Goal: Ask a question

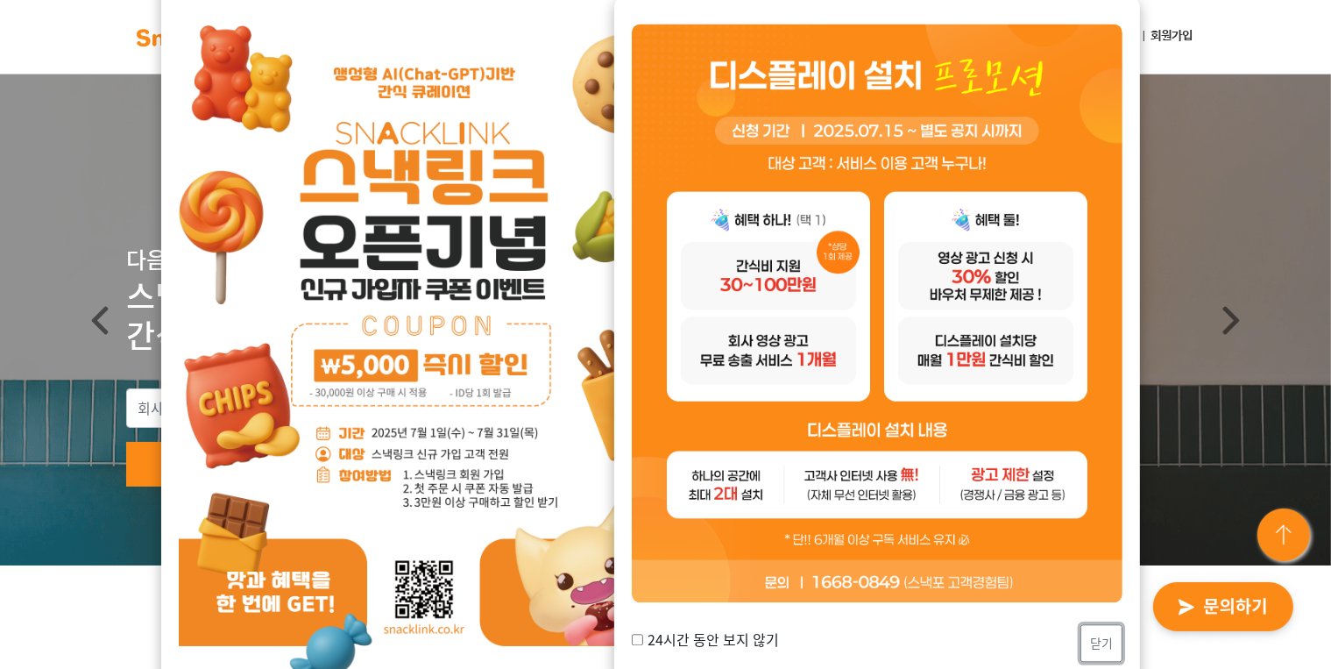
click at [1110, 641] on button "닫기" at bounding box center [1101, 643] width 42 height 38
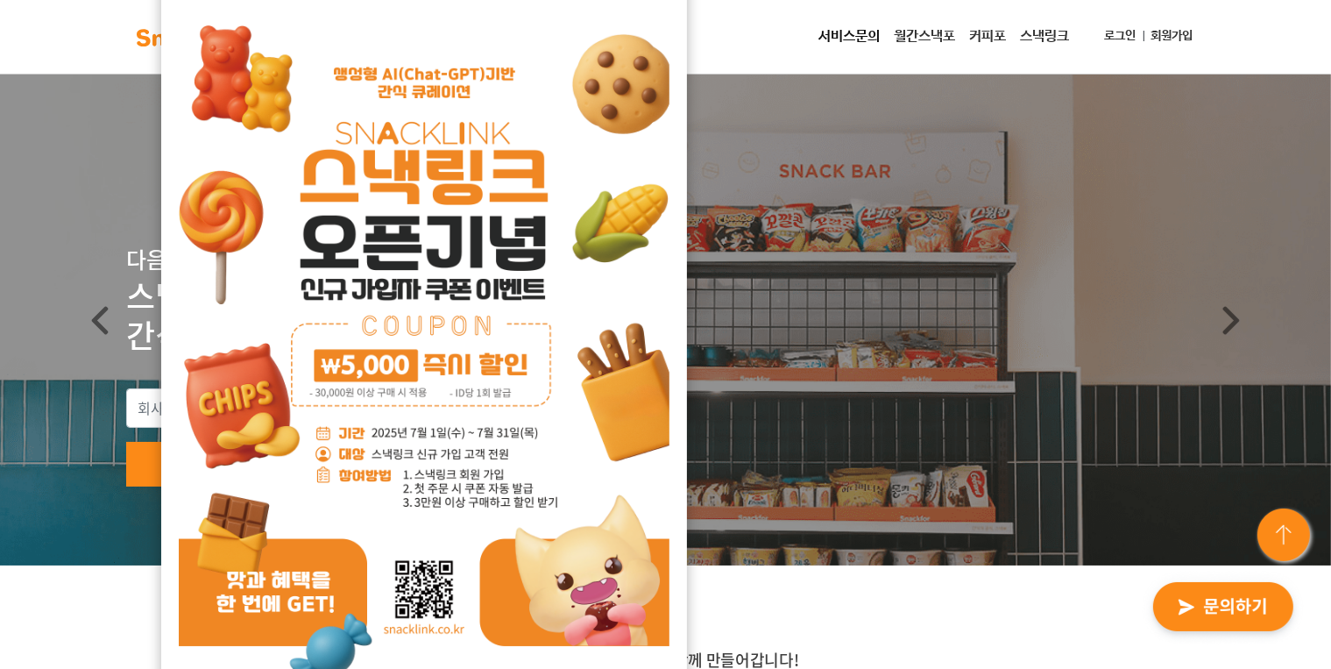
click at [1098, 36] on link "로그인" at bounding box center [1121, 36] width 46 height 32
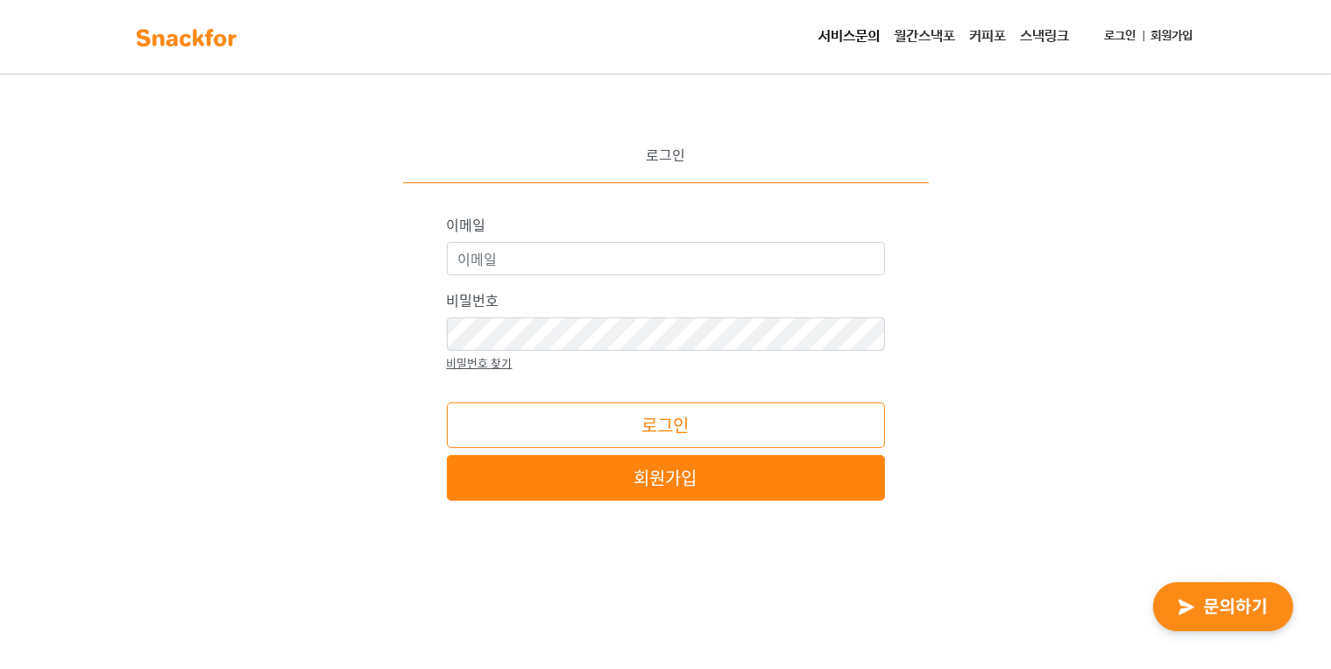
click at [666, 240] on div "이메일" at bounding box center [666, 244] width 438 height 61
click at [668, 260] on input "이메일" at bounding box center [666, 258] width 438 height 33
type input "foofbr914@naver.com"
click at [538, 358] on div "비밀번호 비밀번호 찾기" at bounding box center [666, 330] width 438 height 82
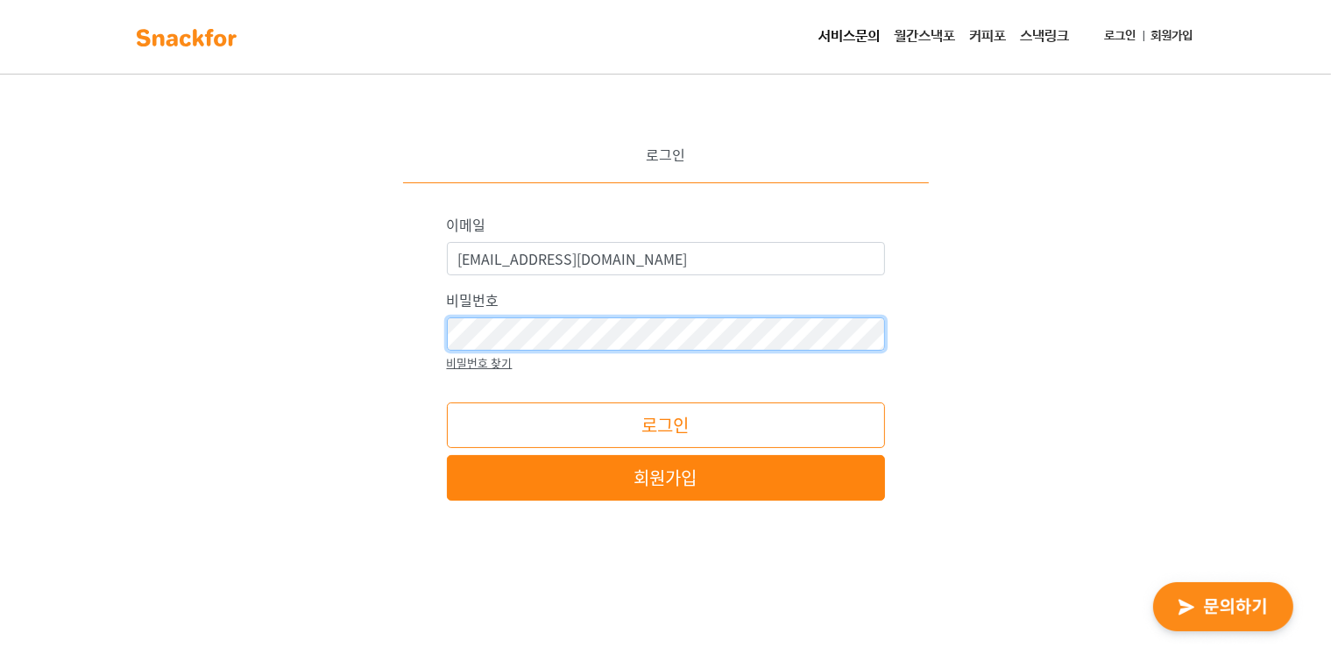
click at [447, 402] on button "로그인" at bounding box center [666, 425] width 438 height 46
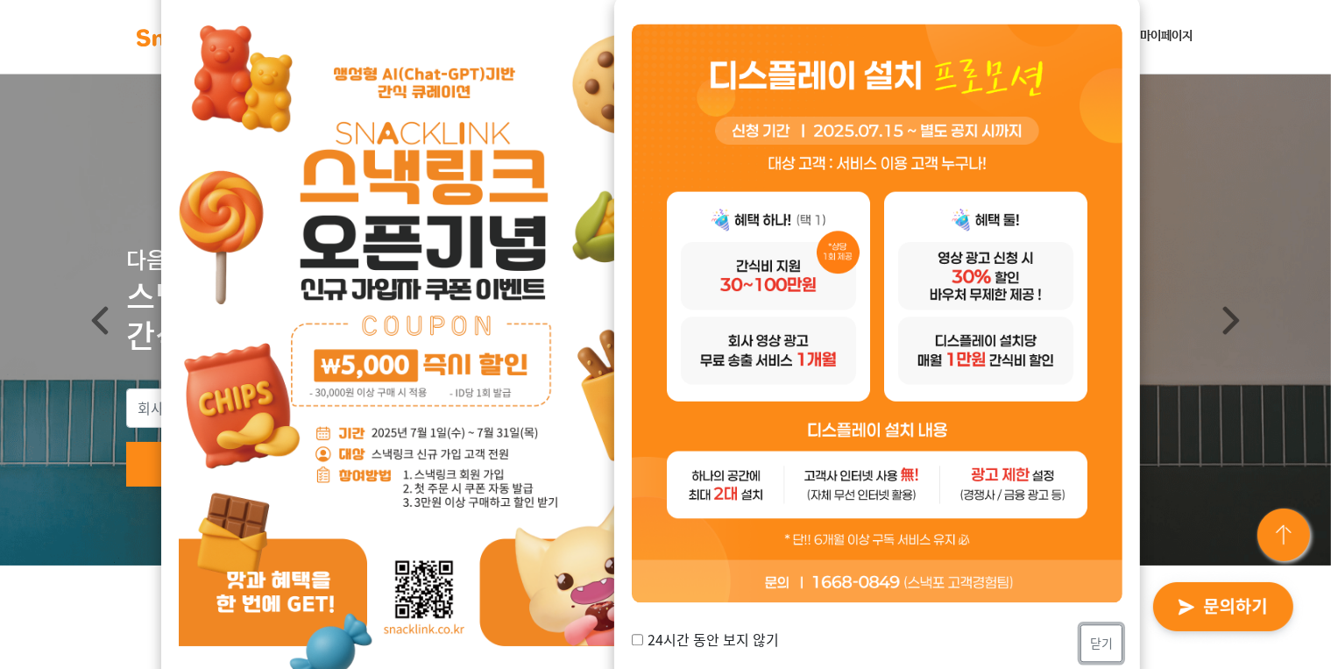
click at [1104, 648] on button "닫기" at bounding box center [1101, 643] width 42 height 38
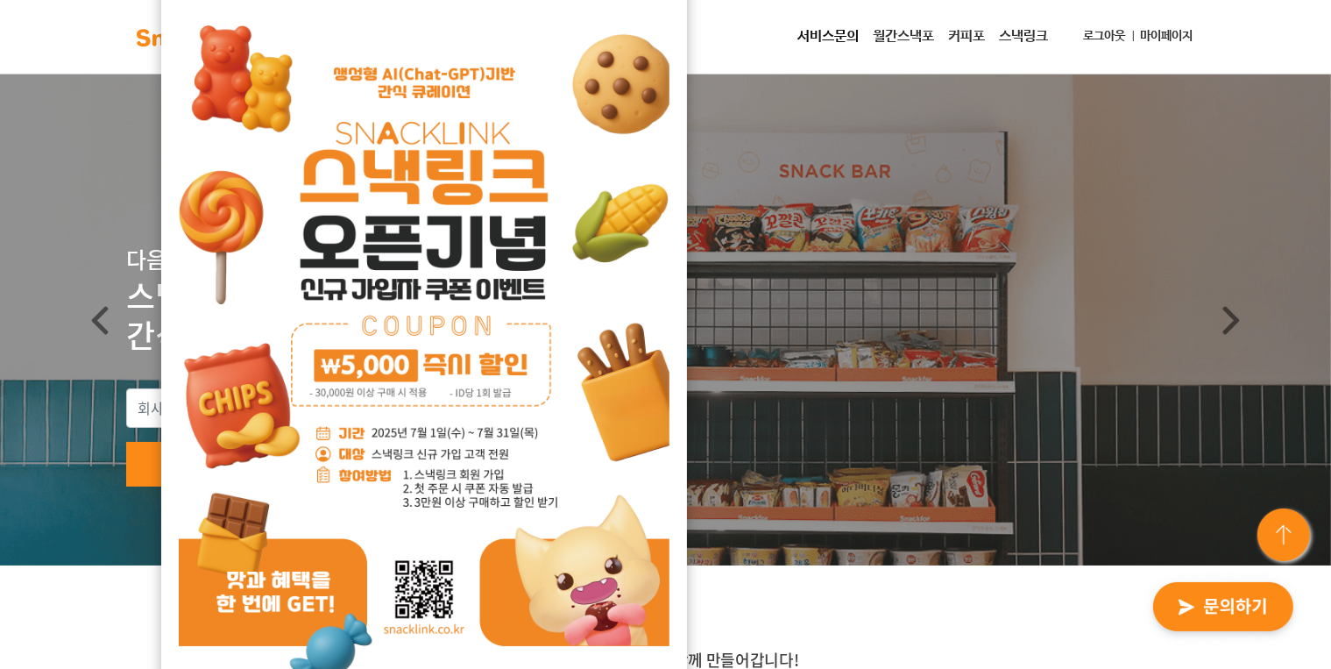
drag, startPoint x: 719, startPoint y: 36, endPoint x: 683, endPoint y: 39, distance: 37.0
click at [720, 36] on div "서비스문의 월간스낵포 커피포 스낵링크 로그아웃 마이페이지" at bounding box center [728, 36] width 945 height 35
click at [596, 72] on img at bounding box center [424, 348] width 491 height 694
click at [1174, 35] on link "마이페이지" at bounding box center [1167, 36] width 67 height 32
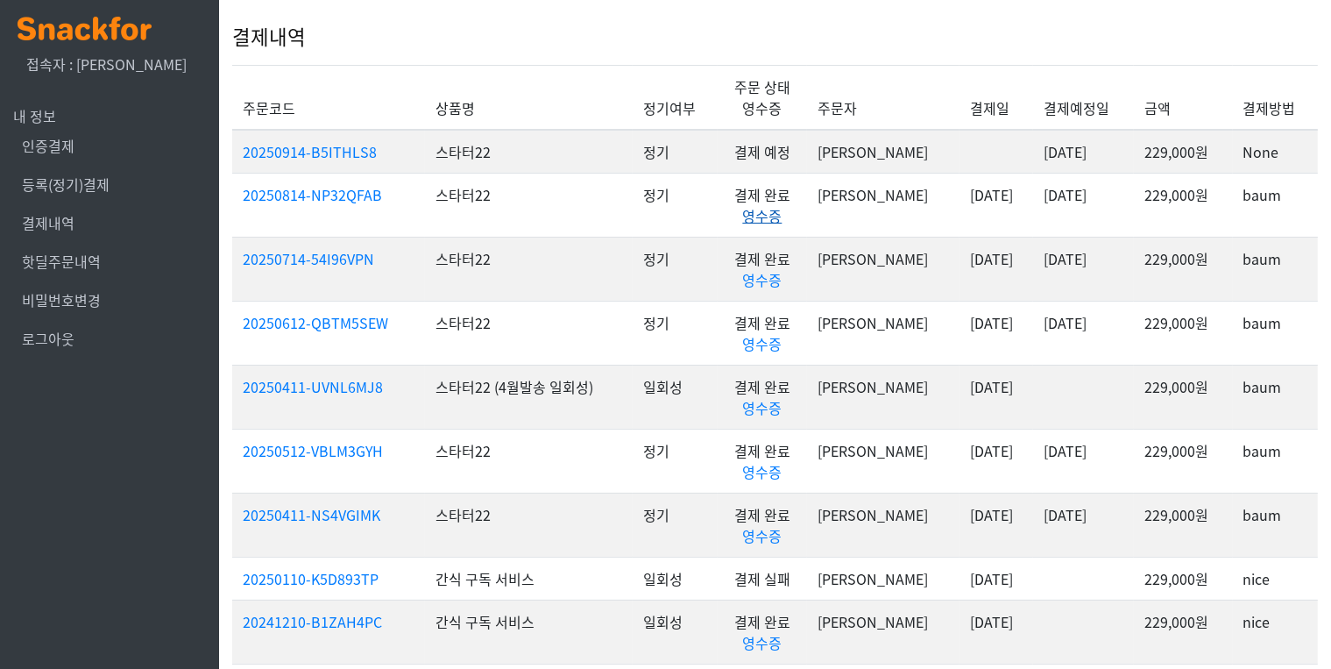
click at [782, 215] on link "영수증" at bounding box center [761, 215] width 39 height 21
click at [130, 523] on div "x 접속자 : 김수진 내 정보 인증결제 등록(정기)결제 결제내역 핫딜주문내역 비밀번호변경 로그아웃" at bounding box center [109, 334] width 219 height 669
click at [273, 192] on link "20250814-NP32QFAB" at bounding box center [312, 194] width 139 height 21
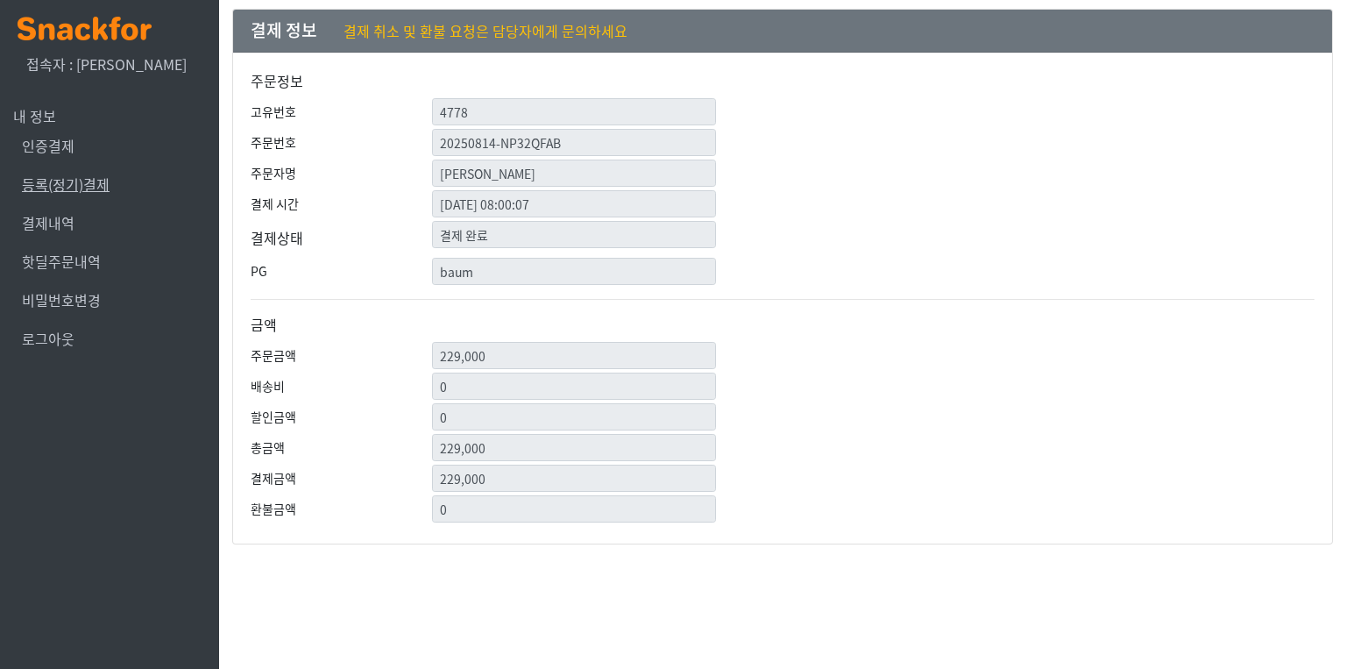
click at [85, 188] on link "등록(정기)결제" at bounding box center [66, 183] width 88 height 21
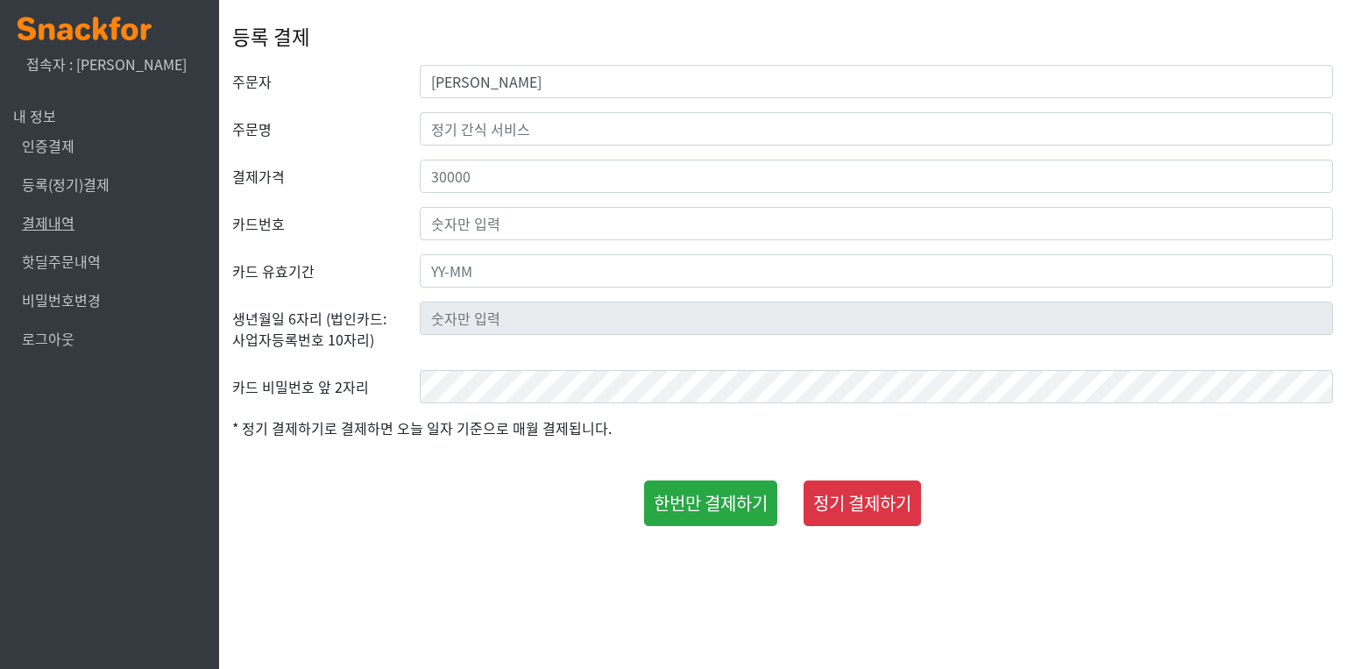
click at [59, 220] on link "결제내역" at bounding box center [48, 222] width 53 height 21
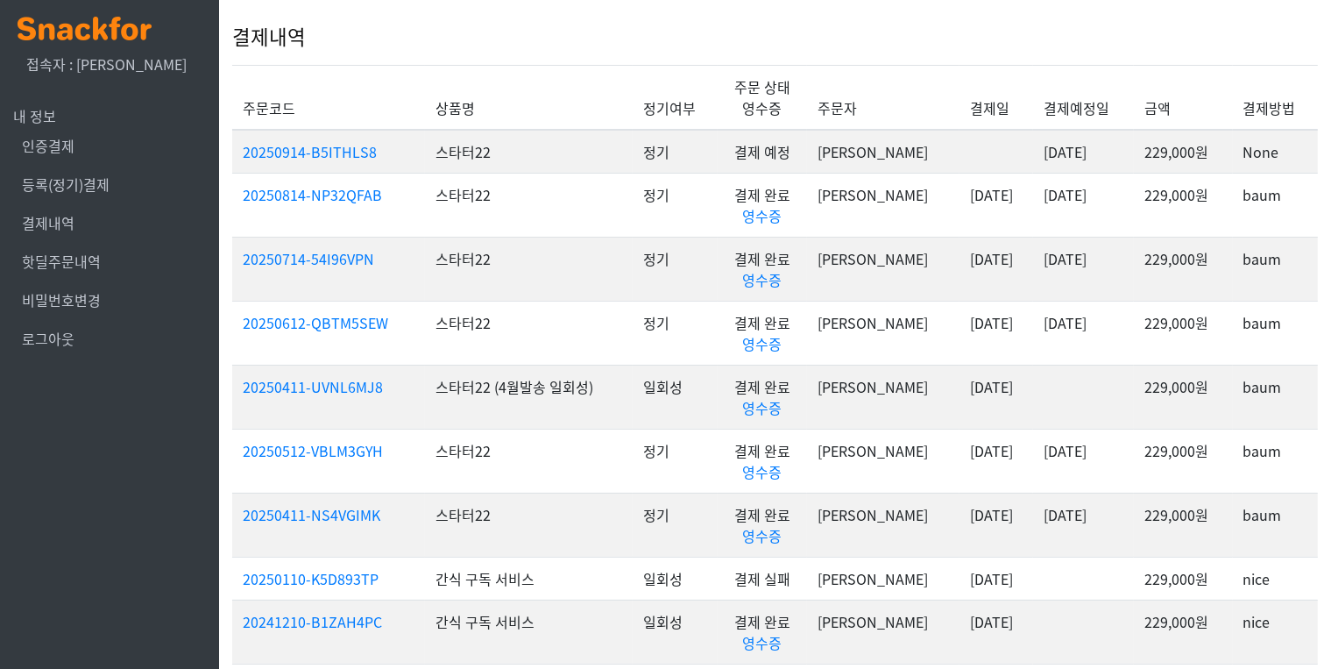
click at [95, 33] on img at bounding box center [85, 29] width 134 height 24
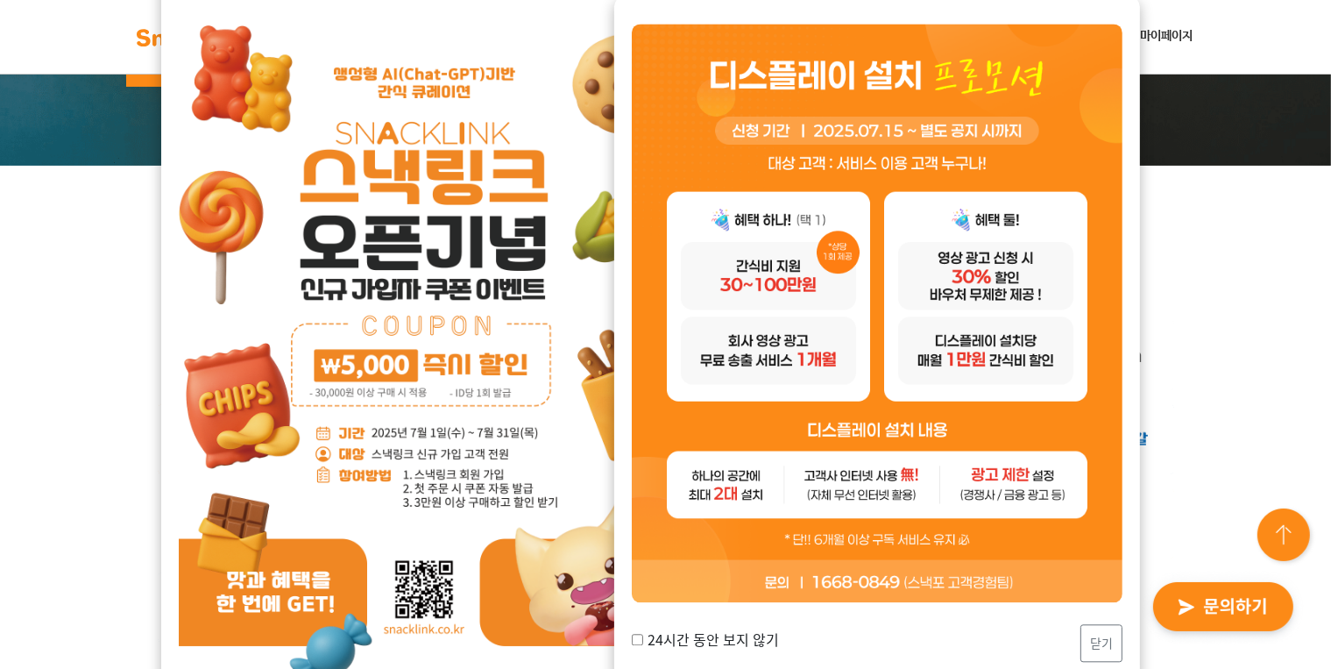
scroll to position [400, 0]
click at [641, 639] on input "24시간 동안 보지 않기" at bounding box center [637, 639] width 11 height 11
checkbox input "true"
click at [1109, 641] on button "닫기" at bounding box center [1101, 643] width 42 height 38
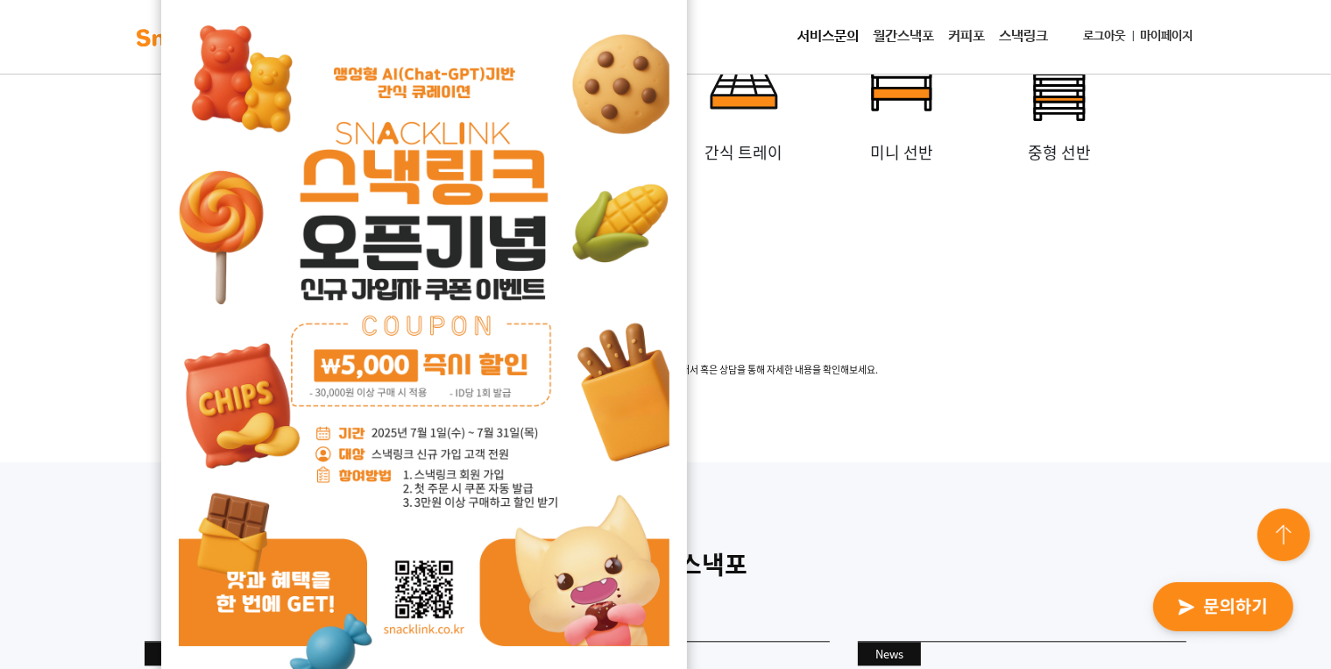
scroll to position [4067, 0]
drag, startPoint x: 433, startPoint y: 104, endPoint x: 963, endPoint y: 372, distance: 593.7
click at [963, 372] on span "월 예산에 따라 무상 설비 제공 규모가 상이합니다. 서비스 소개서 혹은 상담을 통해 자세한 내용을 확인해보세요." at bounding box center [665, 371] width 1095 height 15
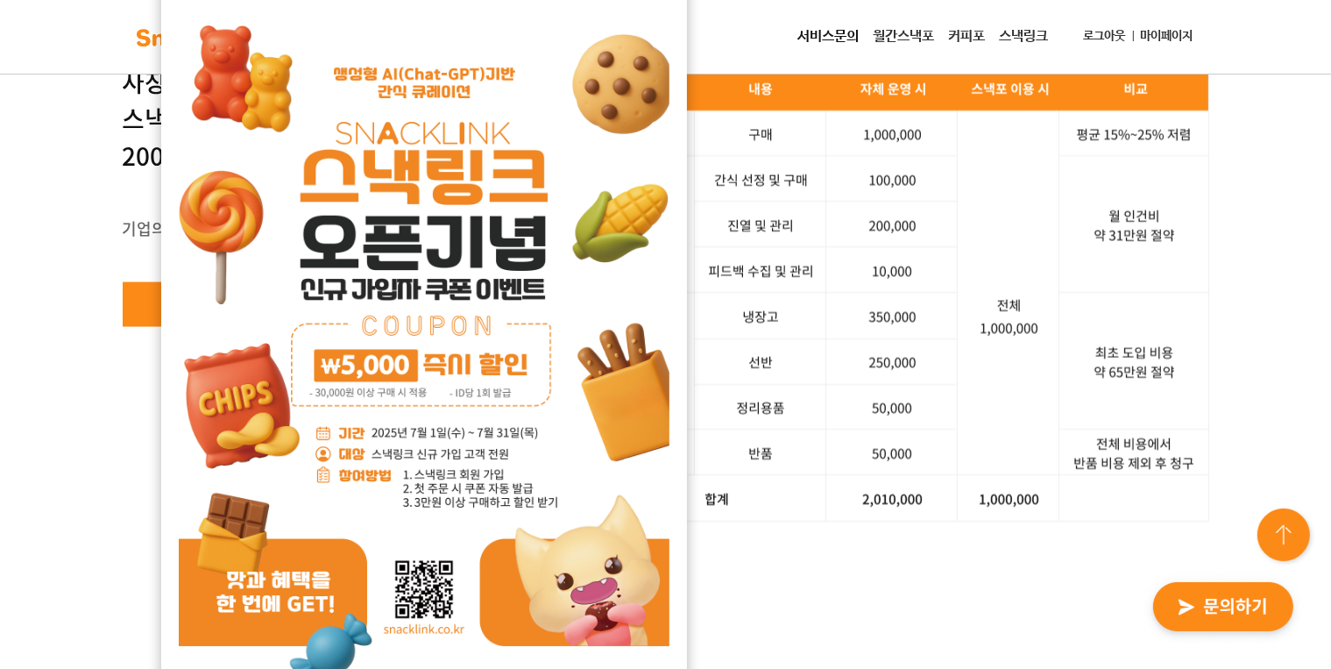
scroll to position [2663, 0]
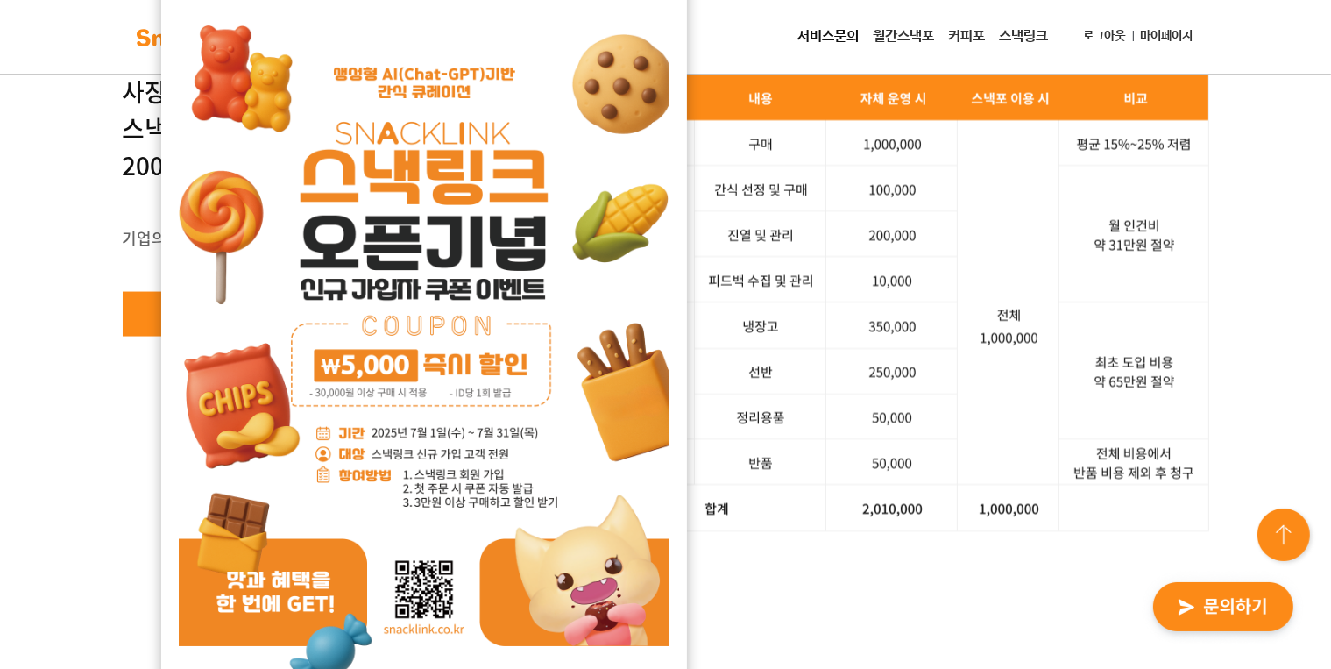
click at [817, 29] on link "서비스문의" at bounding box center [828, 36] width 75 height 35
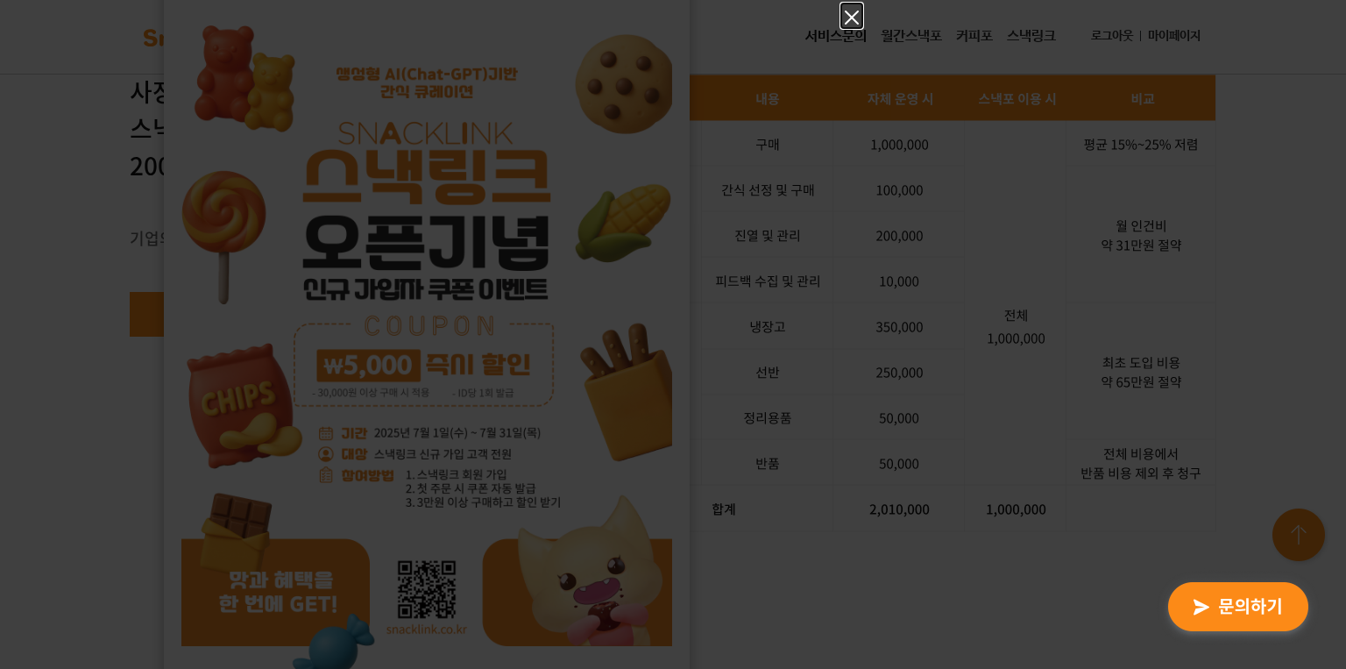
click at [853, 18] on icon "Close" at bounding box center [852, 18] width 14 height 14
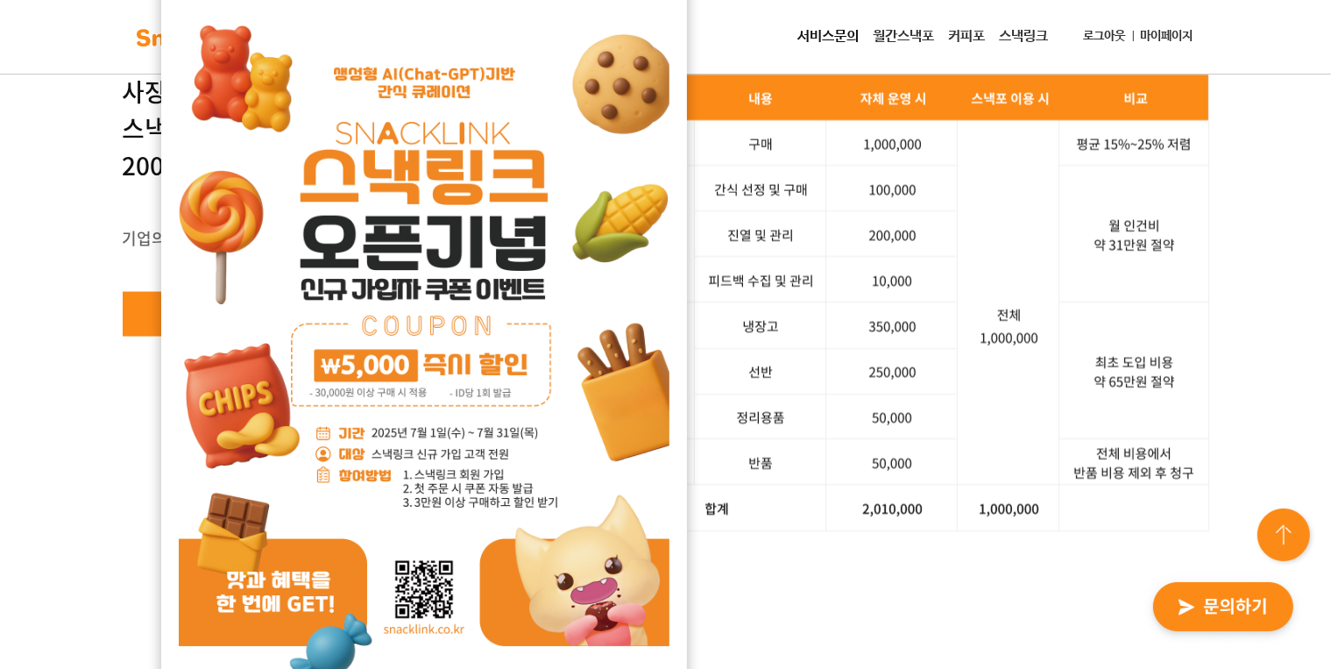
click at [902, 35] on link "월간스낵포" at bounding box center [904, 36] width 75 height 35
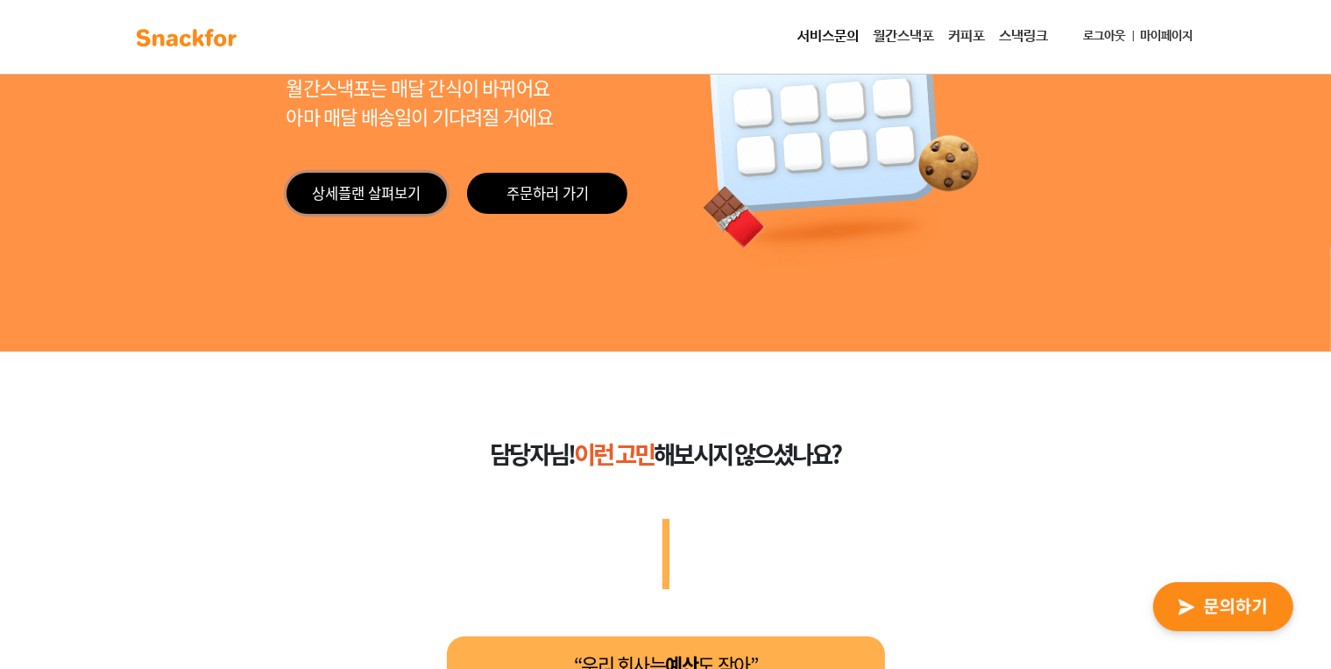
click at [368, 188] on link "상세플랜 살펴보기" at bounding box center [367, 193] width 160 height 41
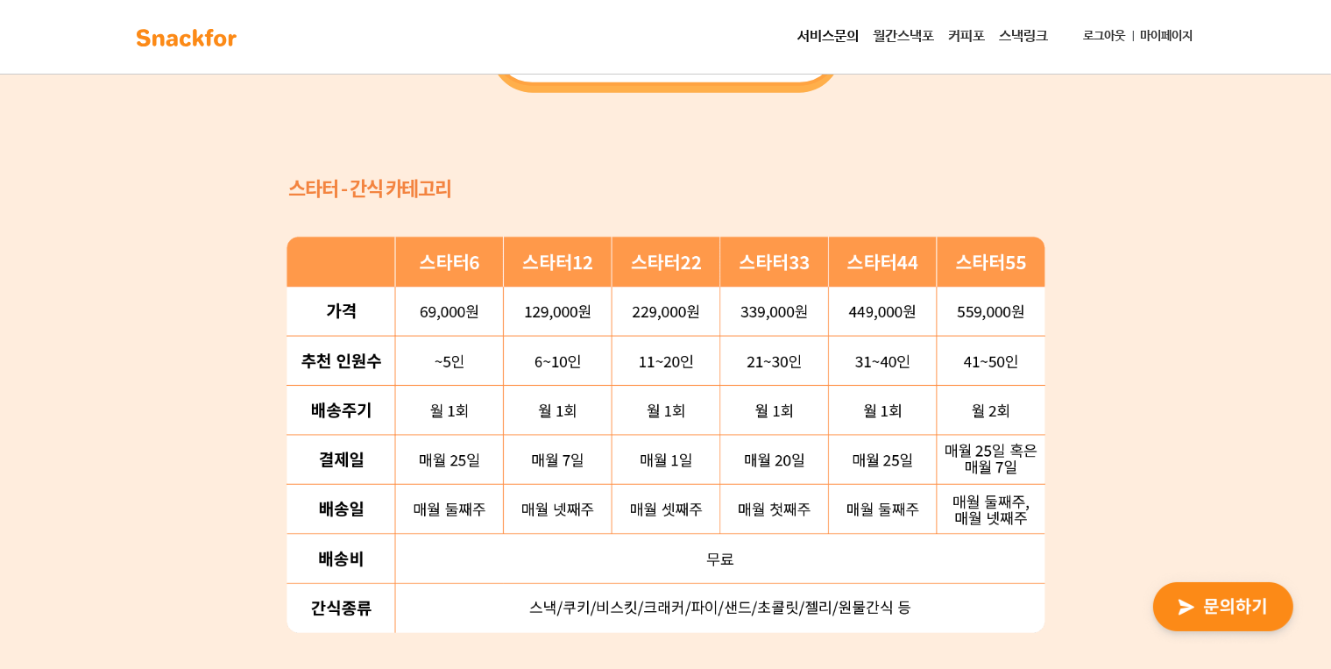
click at [1262, 606] on img "button" at bounding box center [1223, 607] width 172 height 81
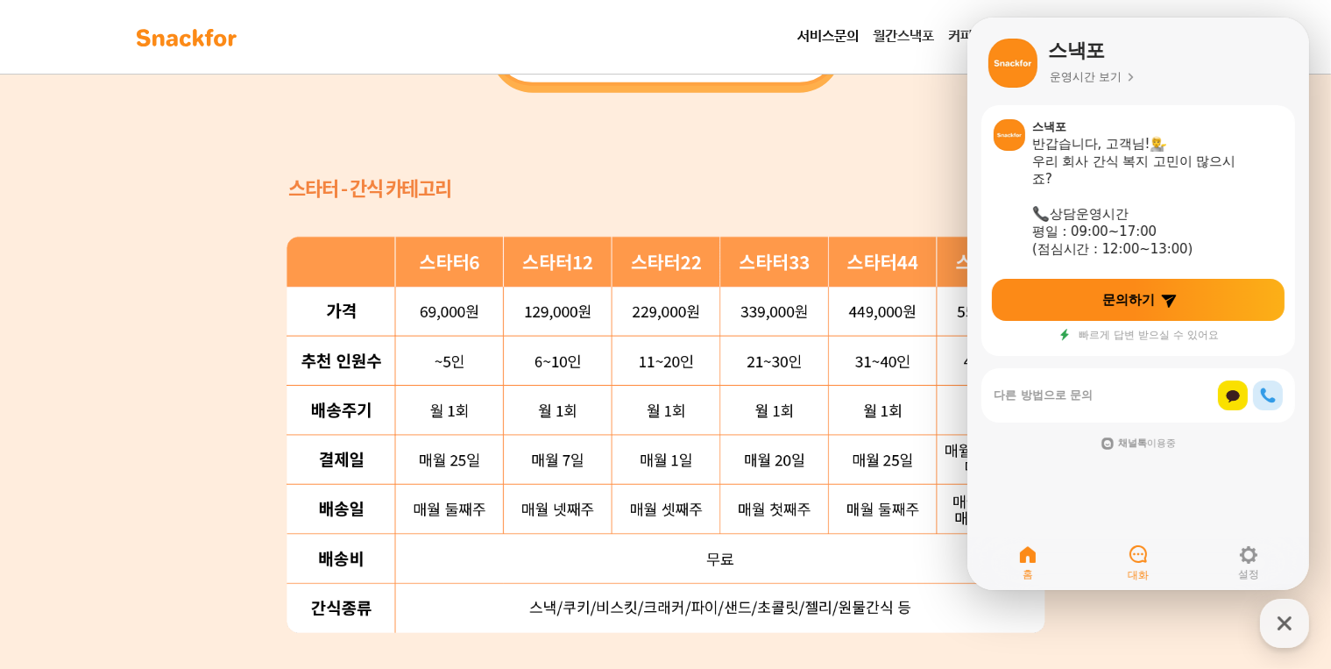
click at [1130, 544] on icon at bounding box center [1137, 553] width 21 height 21
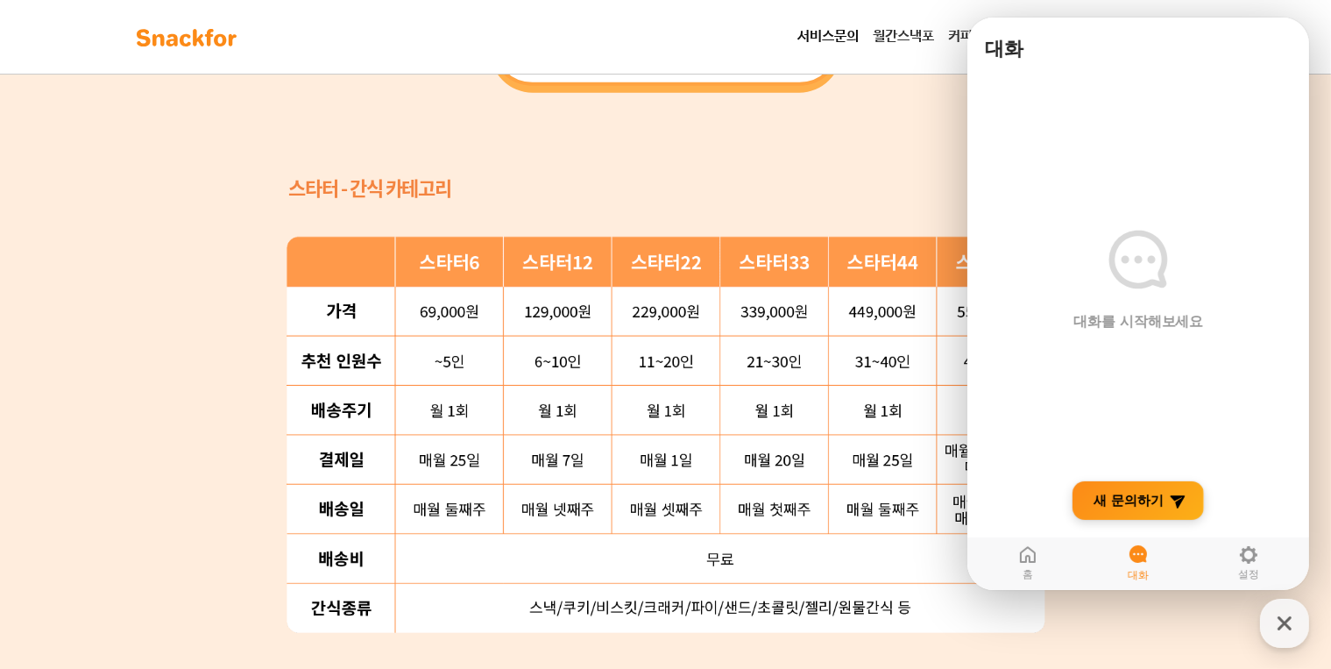
click at [1109, 503] on span "새 문의하기" at bounding box center [1128, 501] width 70 height 18
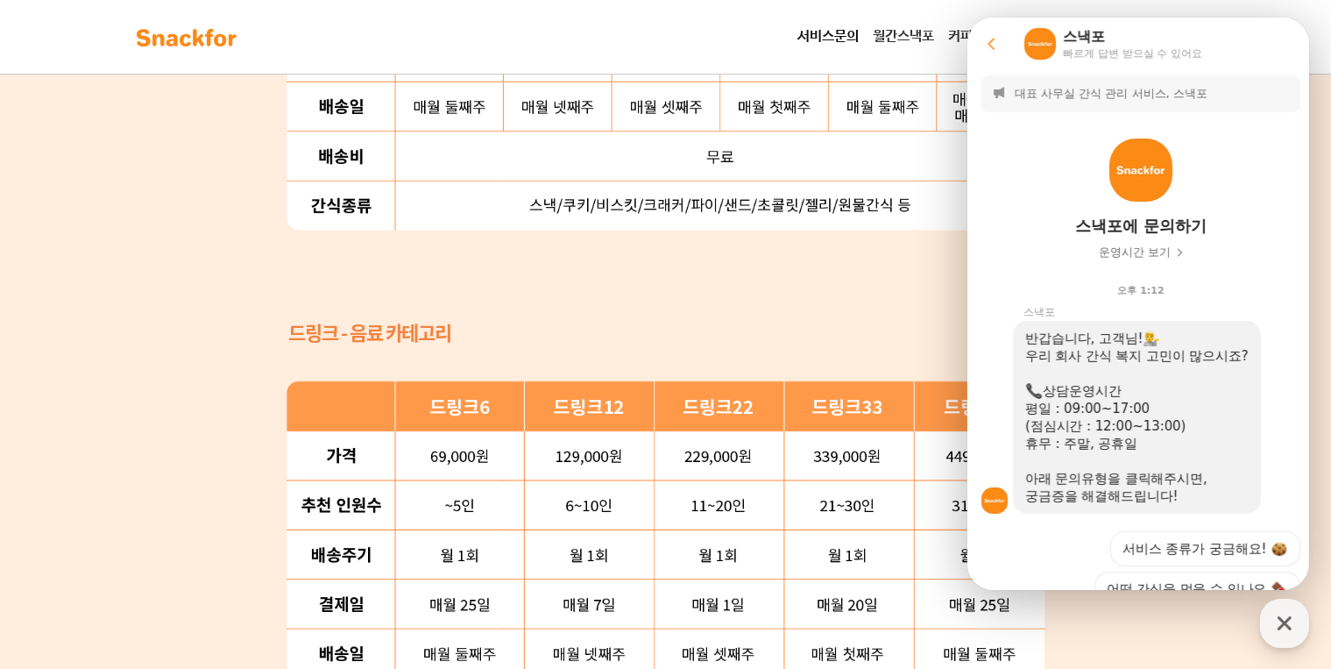
scroll to position [0, 0]
click at [989, 46] on icon at bounding box center [990, 43] width 7 height 11
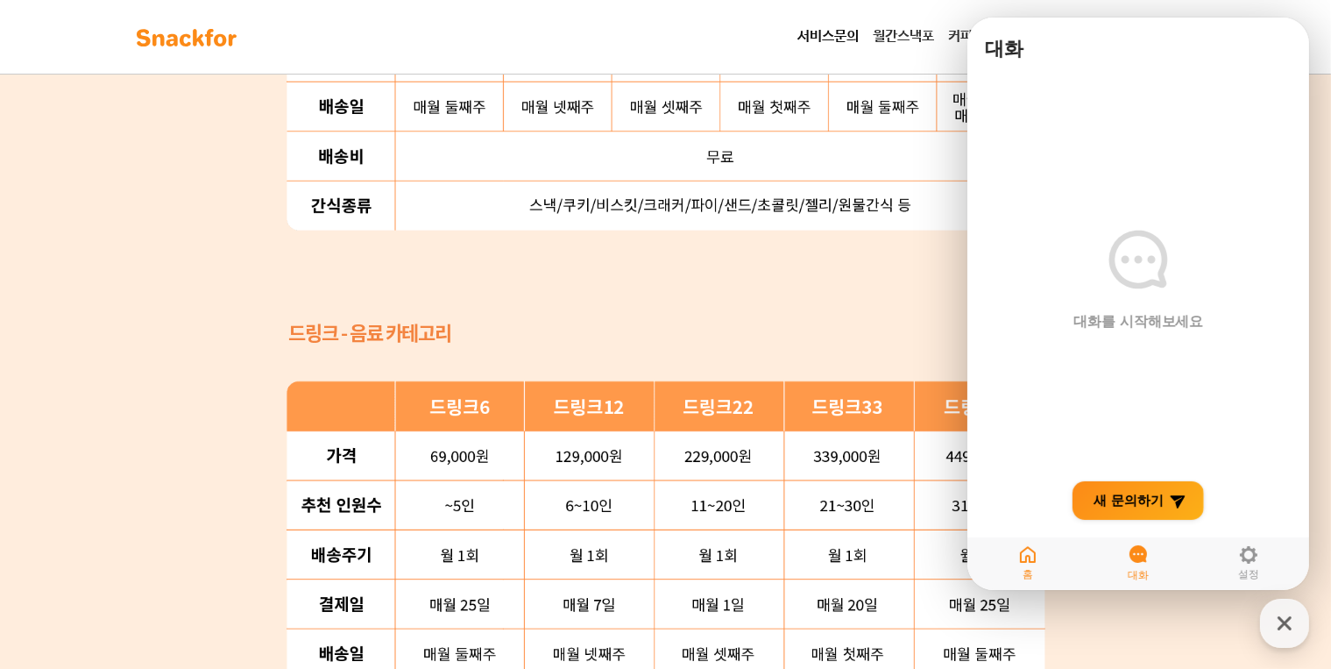
click at [1029, 554] on icon at bounding box center [1026, 554] width 21 height 21
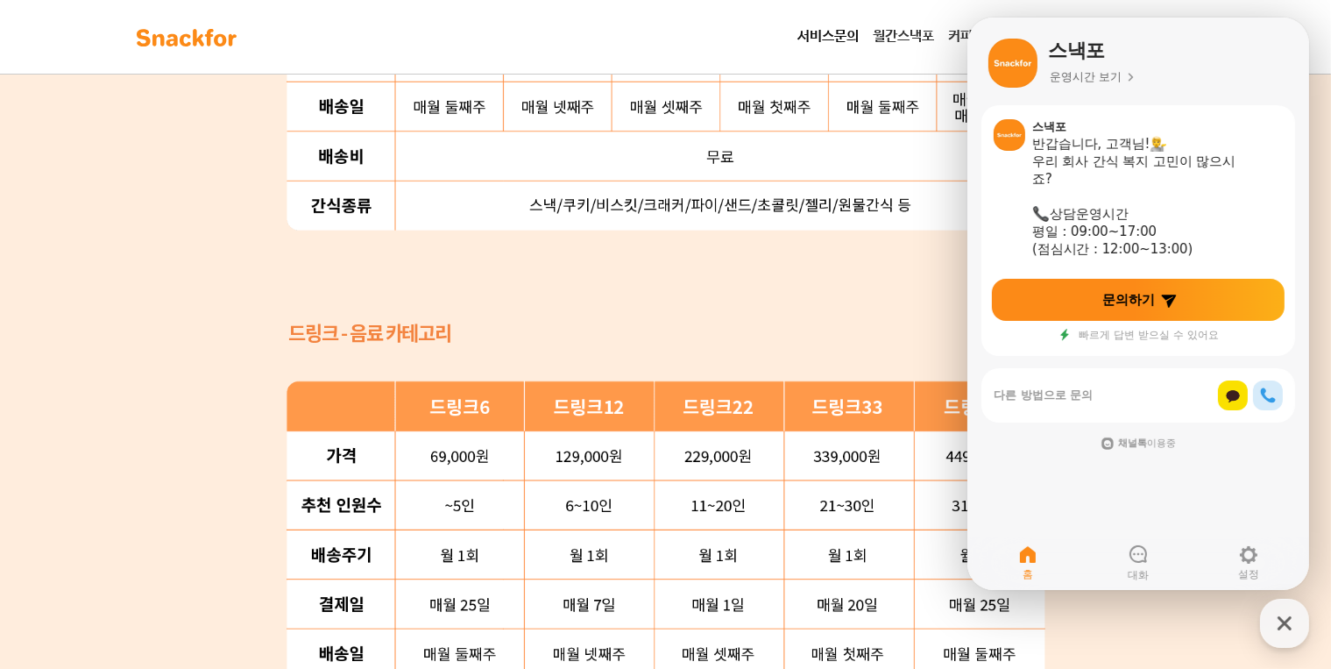
click at [1091, 394] on h2 "다른 방법으로 문의" at bounding box center [1105, 395] width 224 height 16
click at [1090, 395] on h2 "다른 방법으로 문의" at bounding box center [1105, 395] width 224 height 16
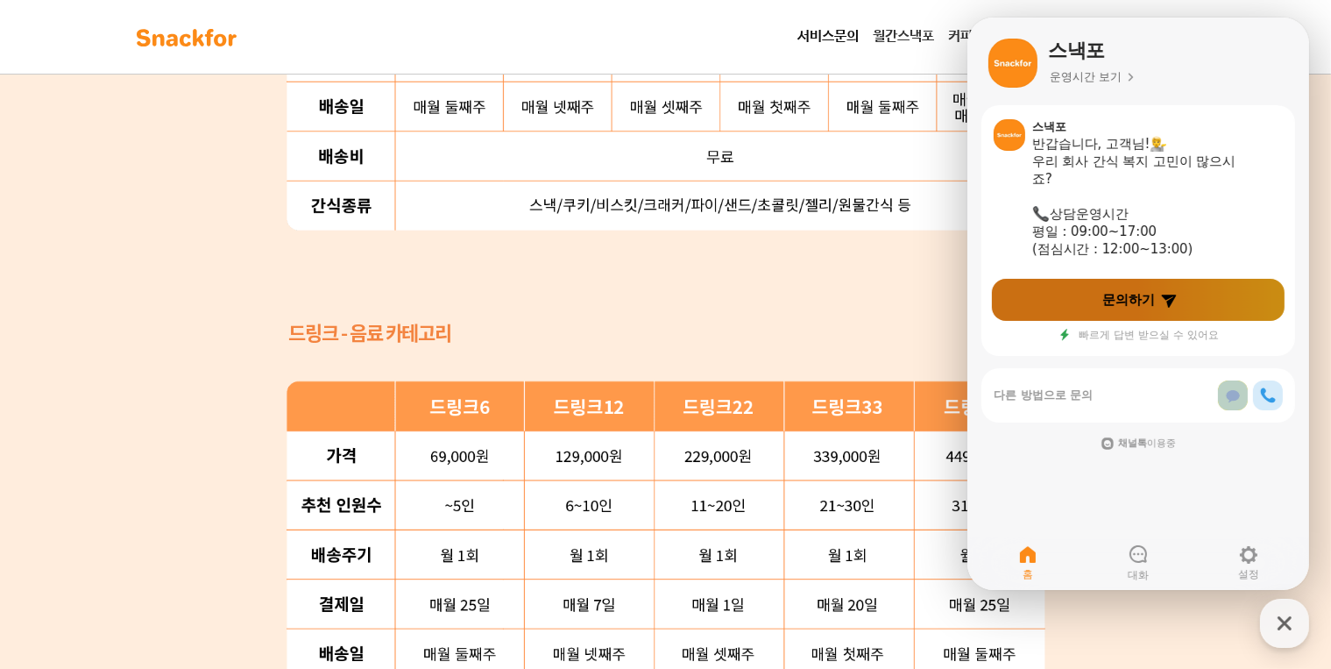
click at [1158, 301] on link "문의하기" at bounding box center [1137, 300] width 293 height 42
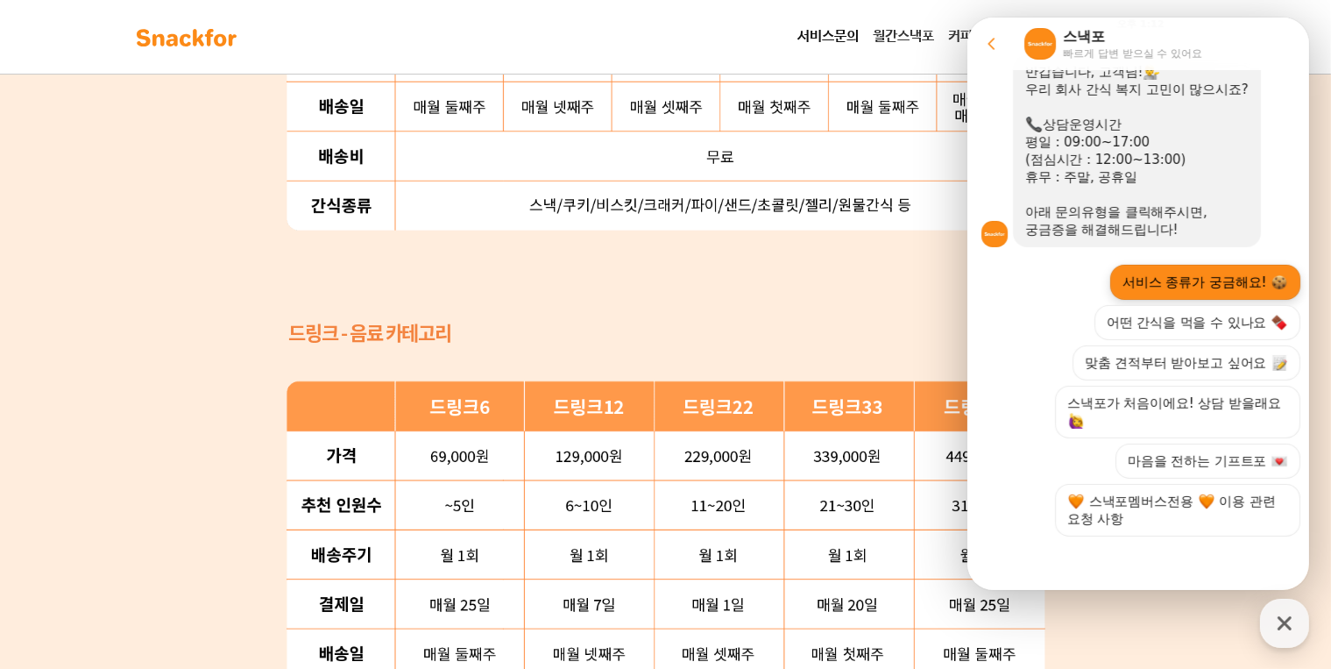
scroll to position [266, 0]
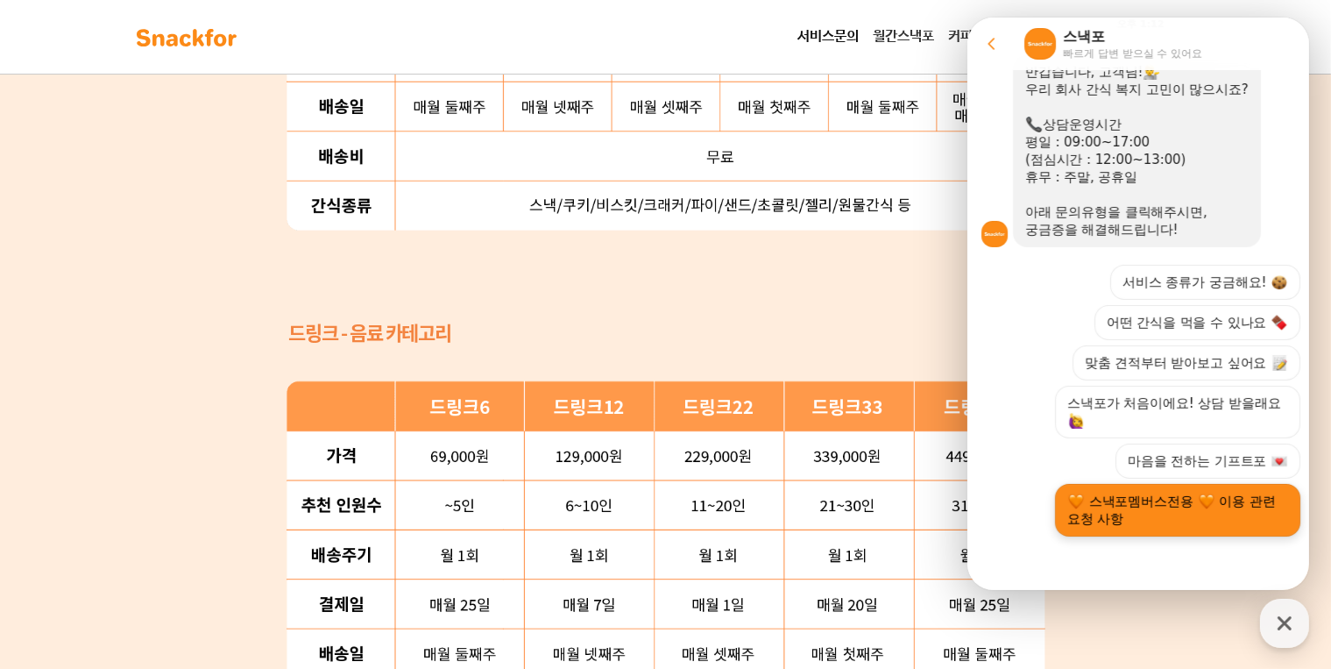
click at [1226, 513] on button "스낵포멤버스전용 이용 관련 요청 사항" at bounding box center [1176, 510] width 245 height 53
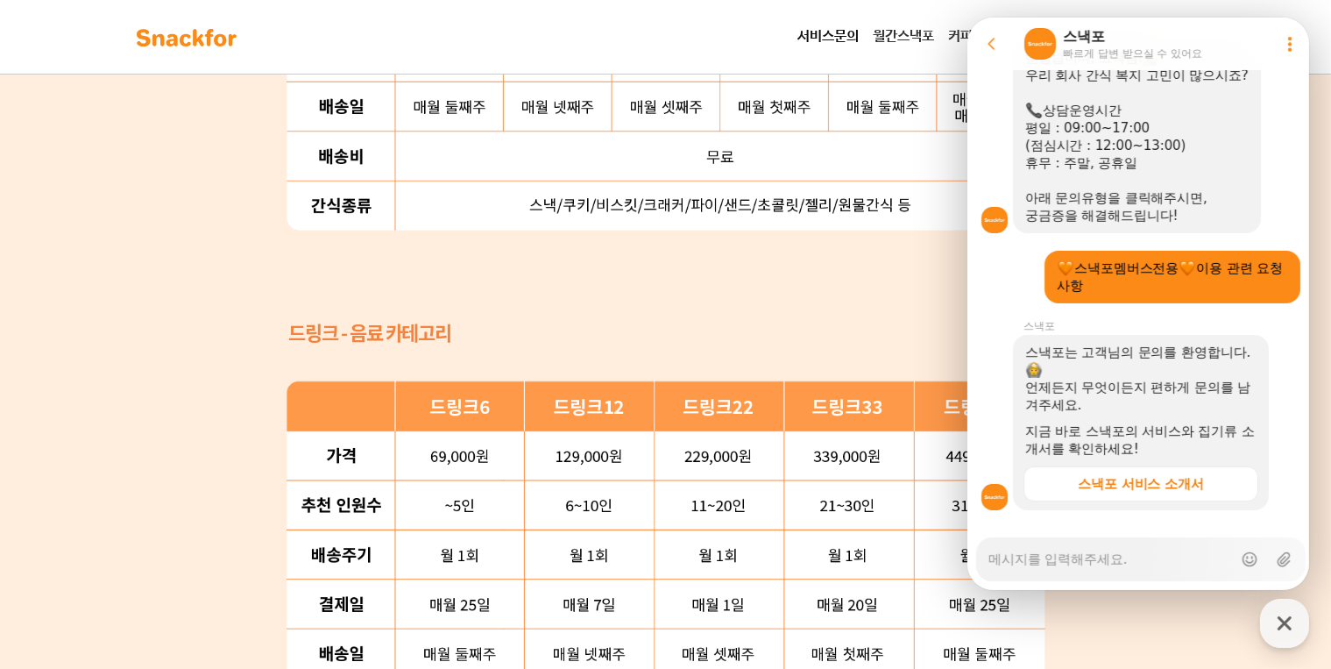
scroll to position [306, 0]
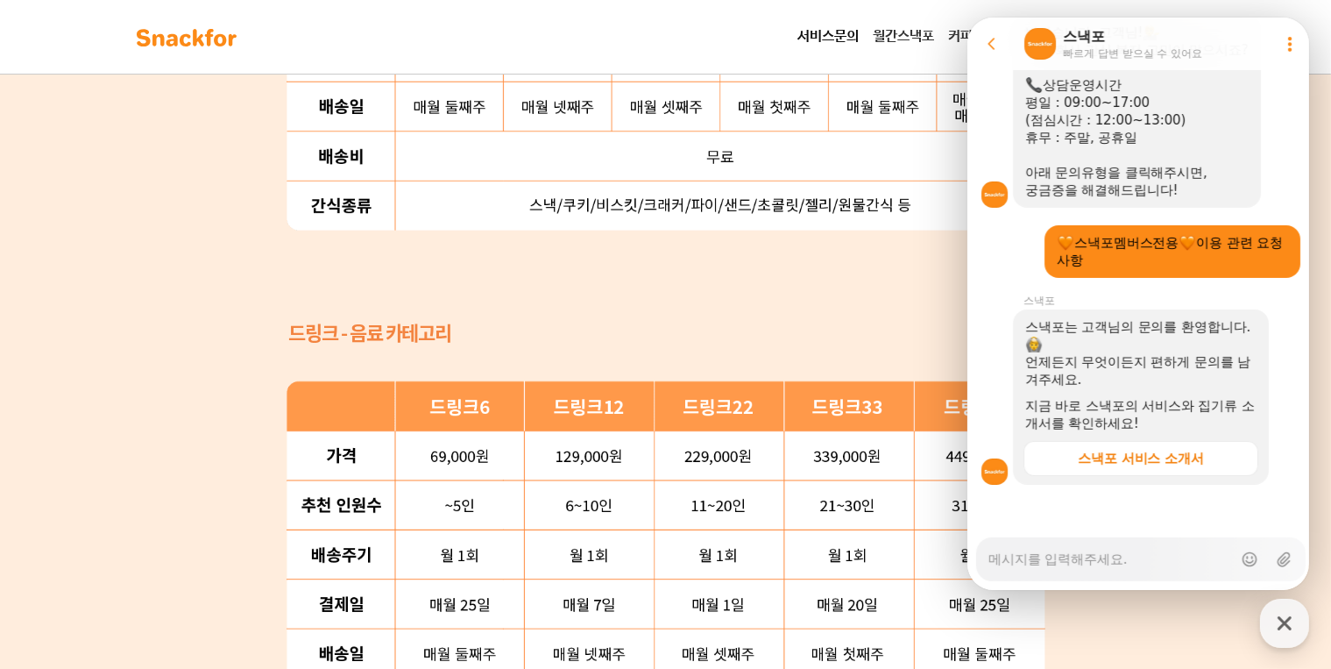
click at [1047, 568] on textarea "Messenger Input Textarea" at bounding box center [1110, 553] width 244 height 30
type textarea "x"
type textarea "d"
type textarea "x"
type textarea "dj"
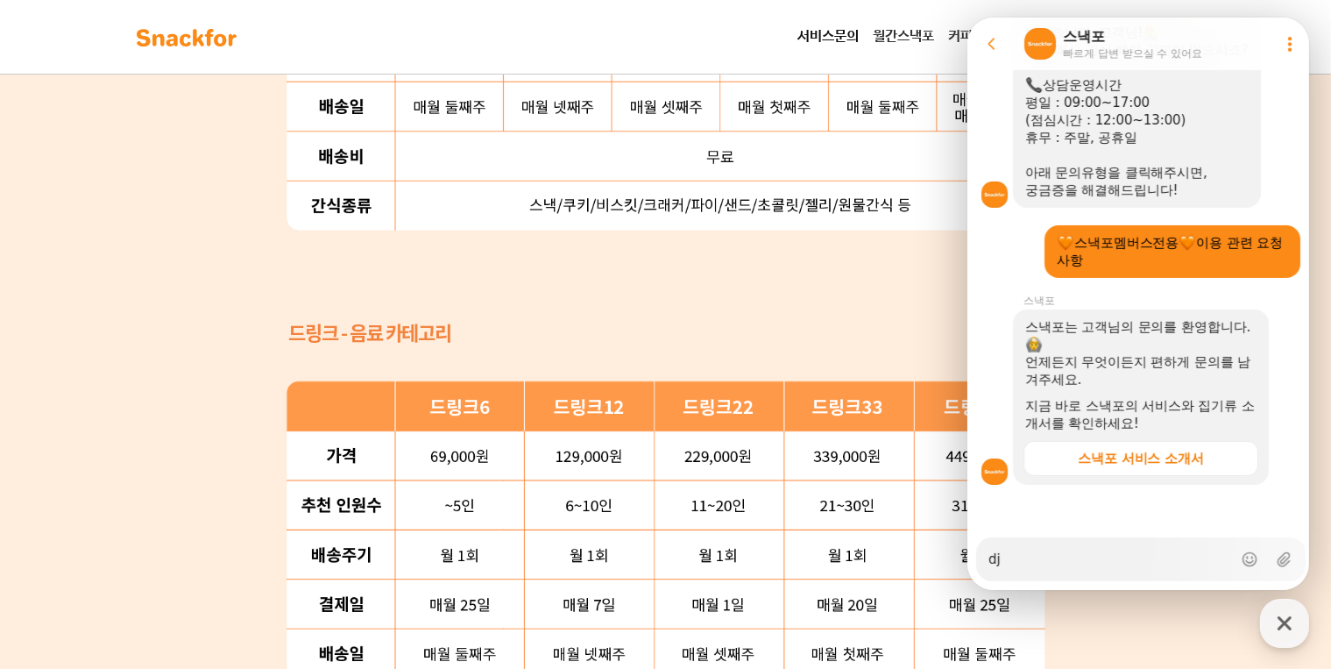
type textarea "x"
type textarea "djs"
type textarea "x"
type textarea "djsw"
type textarea "x"
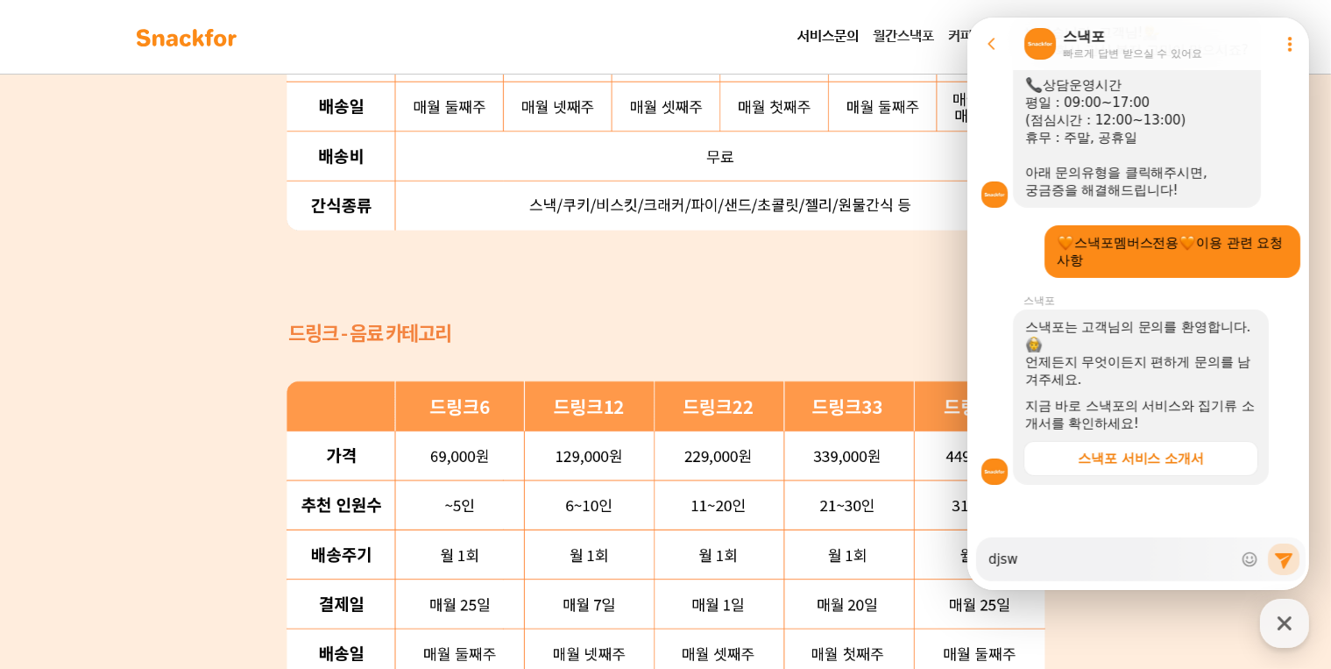
type textarea "djs"
type textarea "x"
type textarea "dj"
type textarea "x"
type textarea "d"
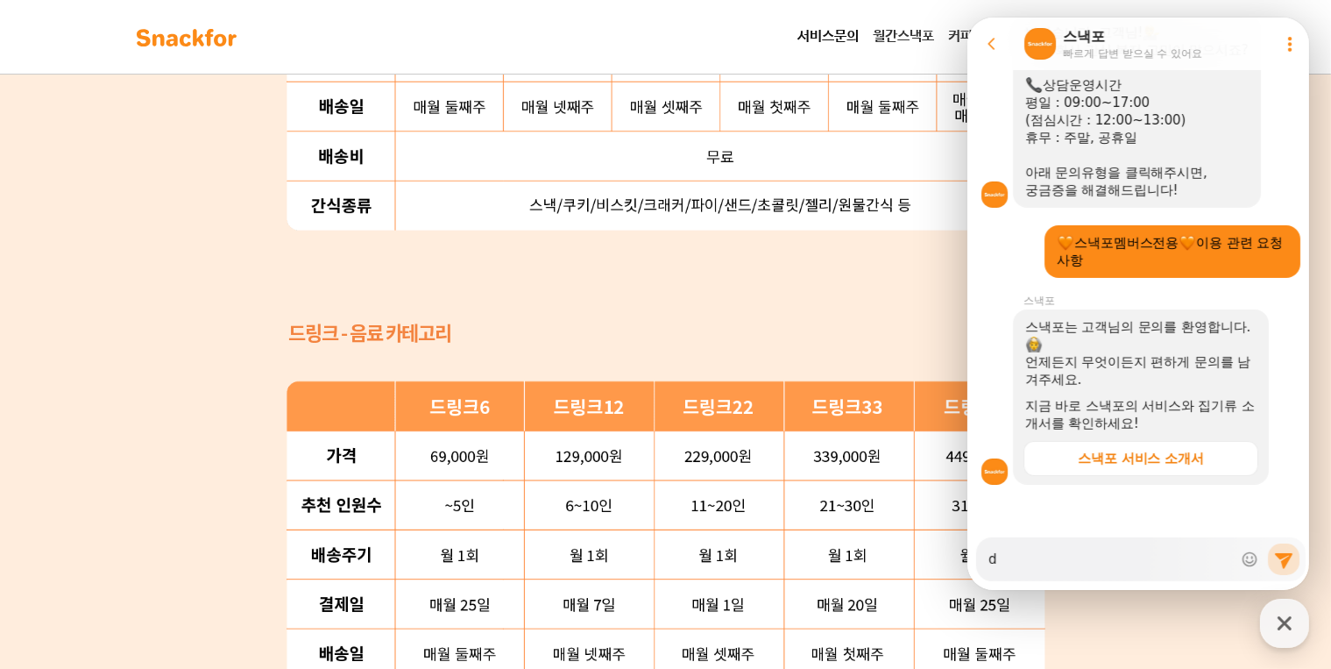
type textarea "x"
type textarea "ㅇ"
type textarea "x"
type textarea "ㅇㅂ"
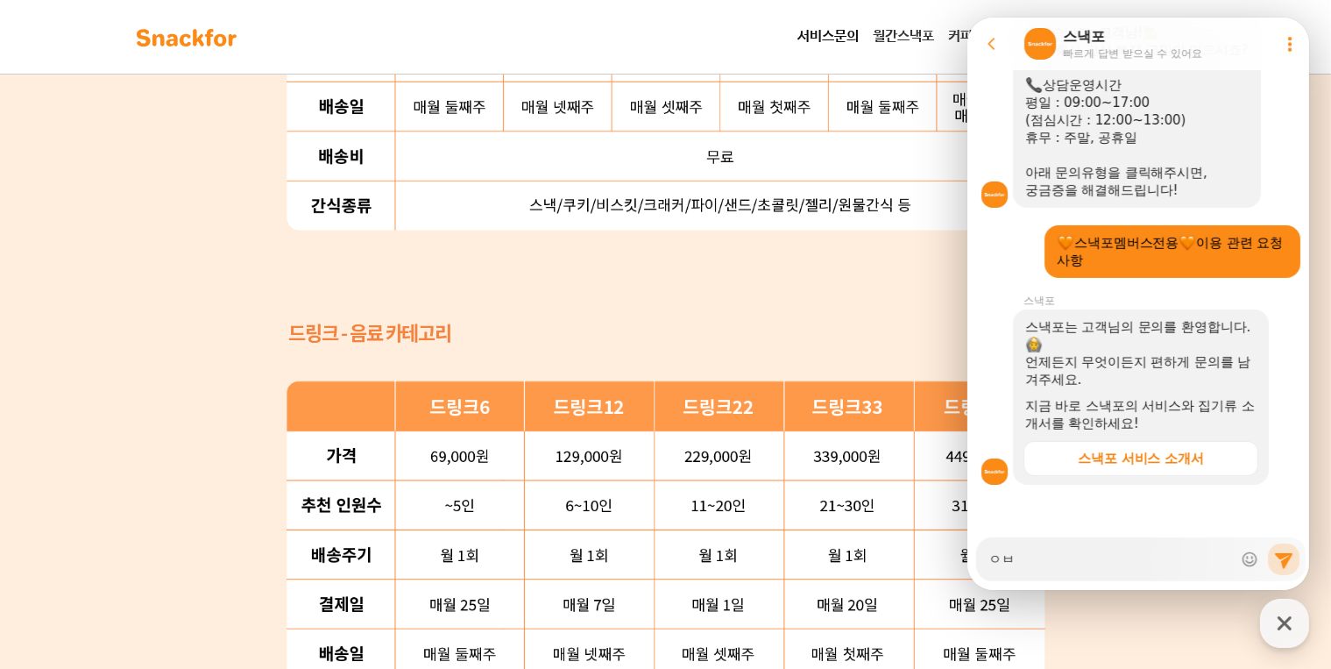
type textarea "x"
type textarea "ㅇ버"
type textarea "x"
type textarea "ㅇㅂ"
type textarea "x"
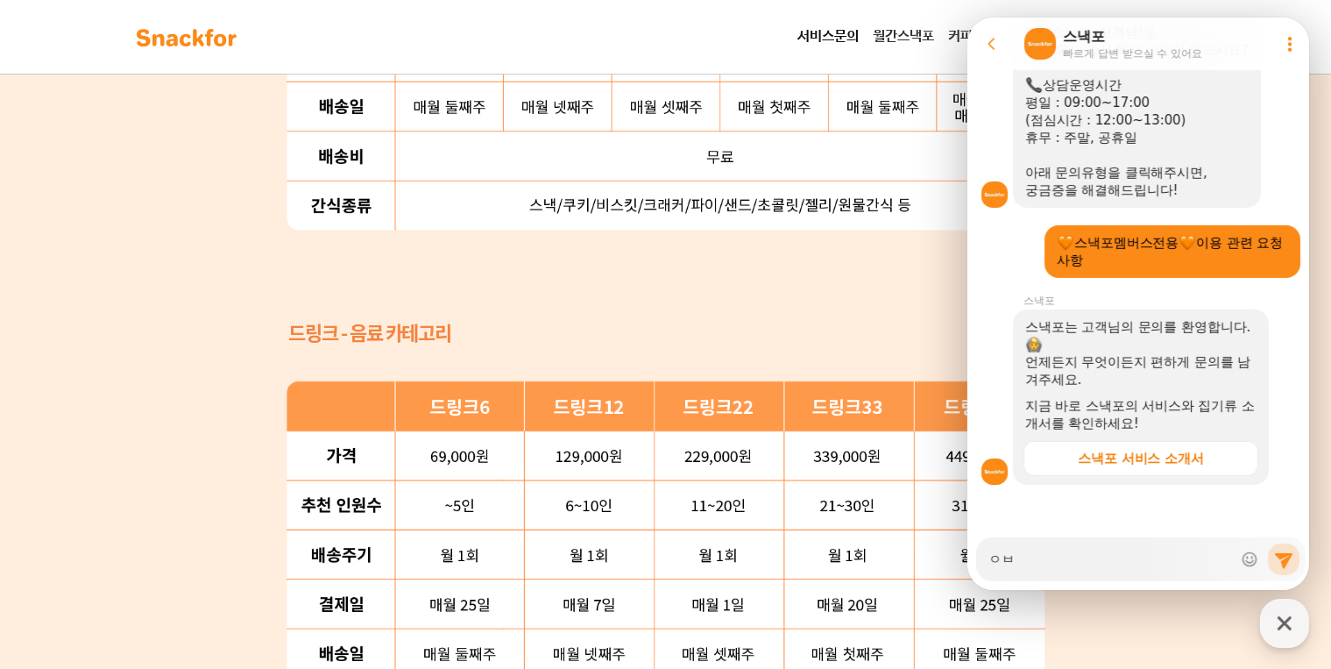
type textarea "ㅇ"
type textarea "x"
type textarea "ㅇ"
type textarea "x"
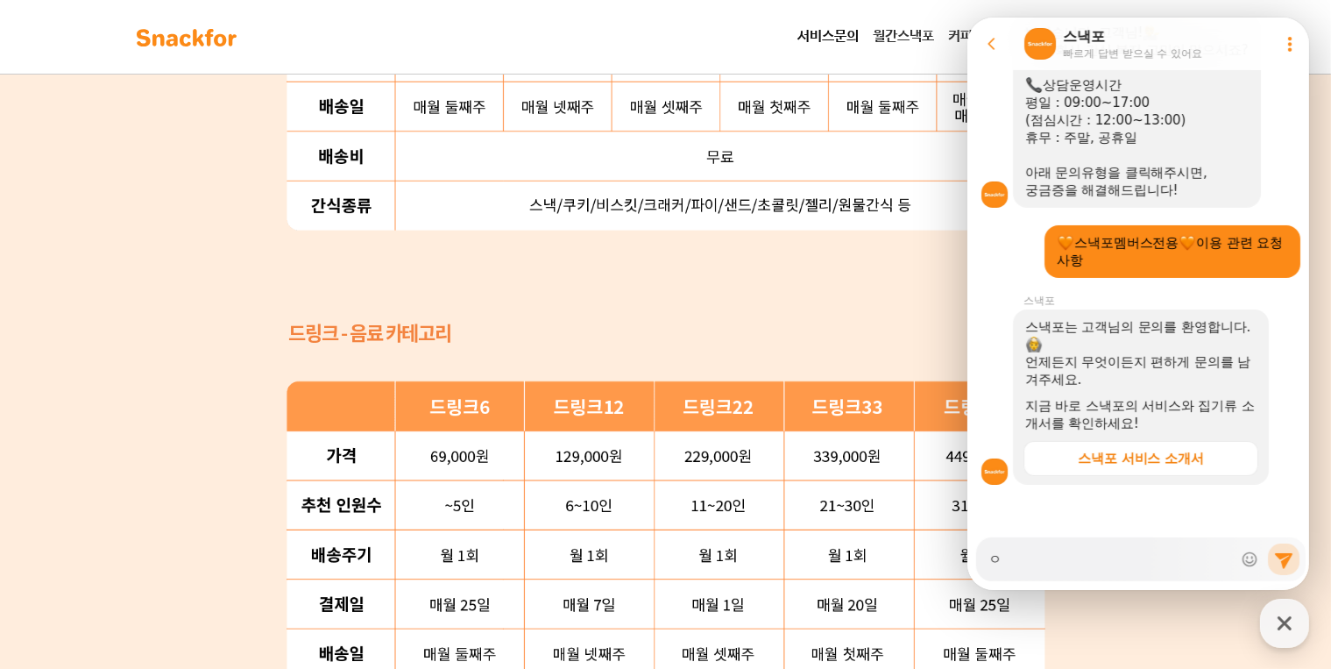
type textarea "ㅇㅂ"
type textarea "x"
type textarea "ㅇㅂㄴ"
type textarea "x"
type textarea "ㅇㅂ"
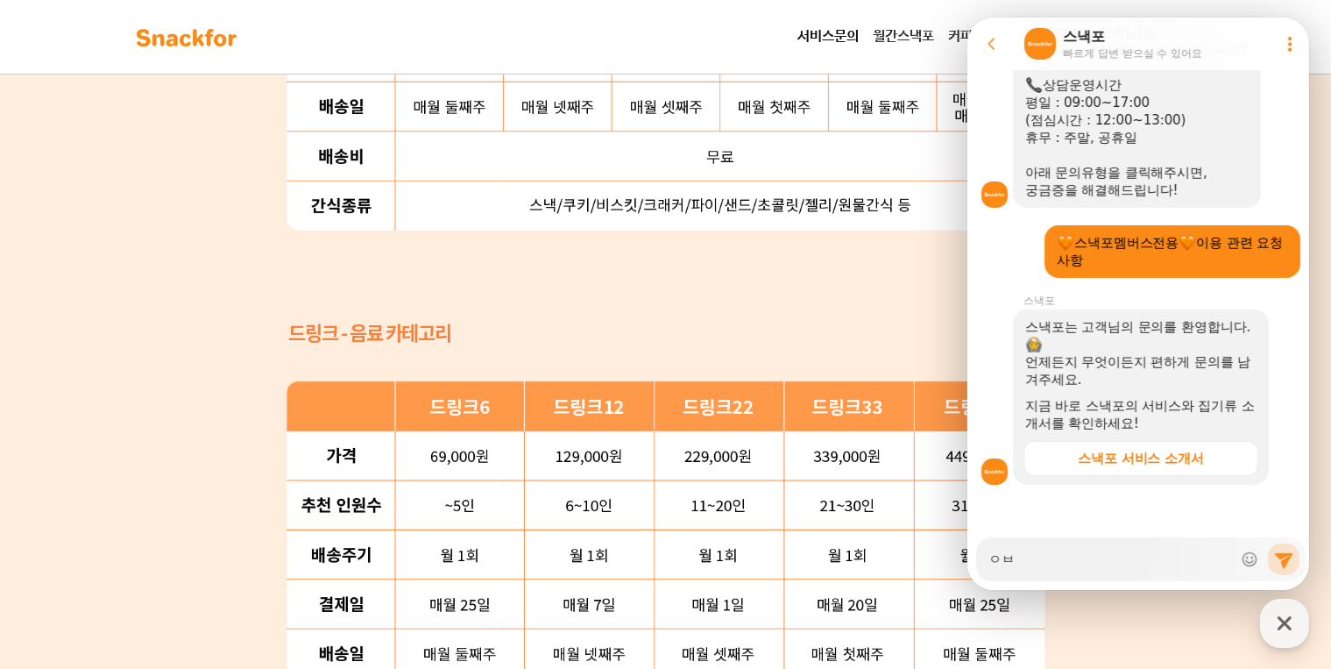
type textarea "x"
type textarea "ㅇ"
type textarea "x"
type textarea "ㅇ"
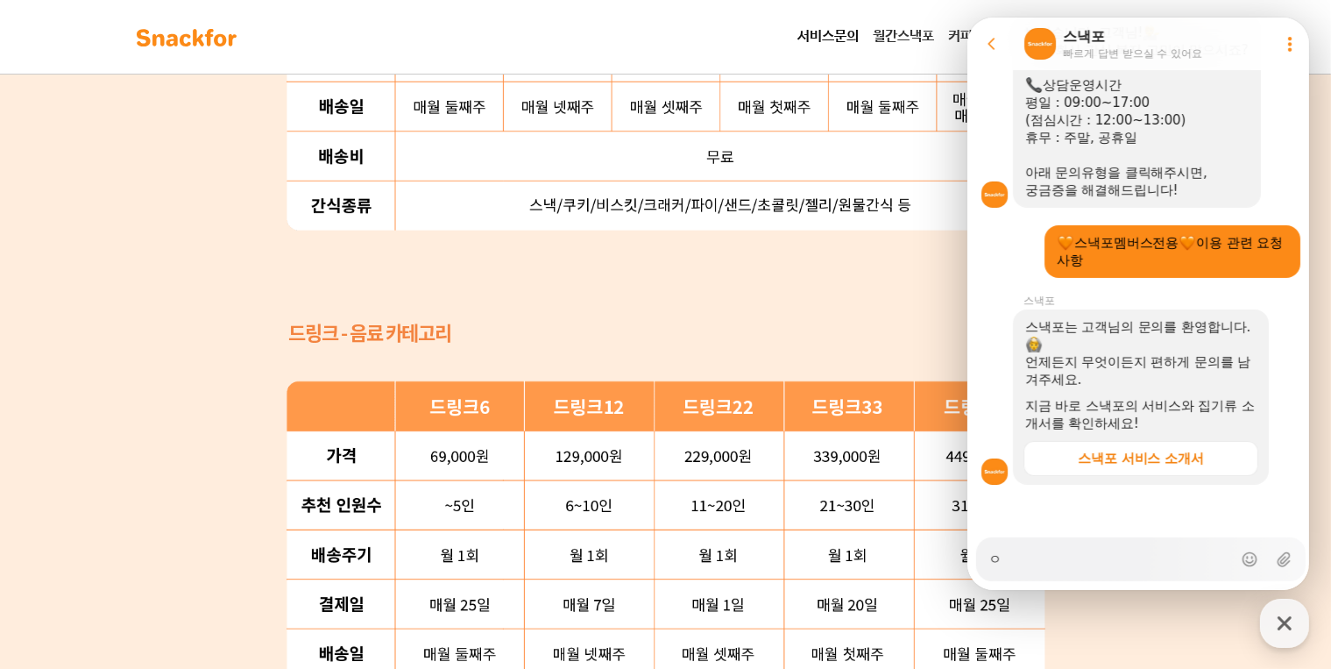
type textarea "x"
type textarea "이"
type textarea "x"
type textarea "입"
type textarea "x"
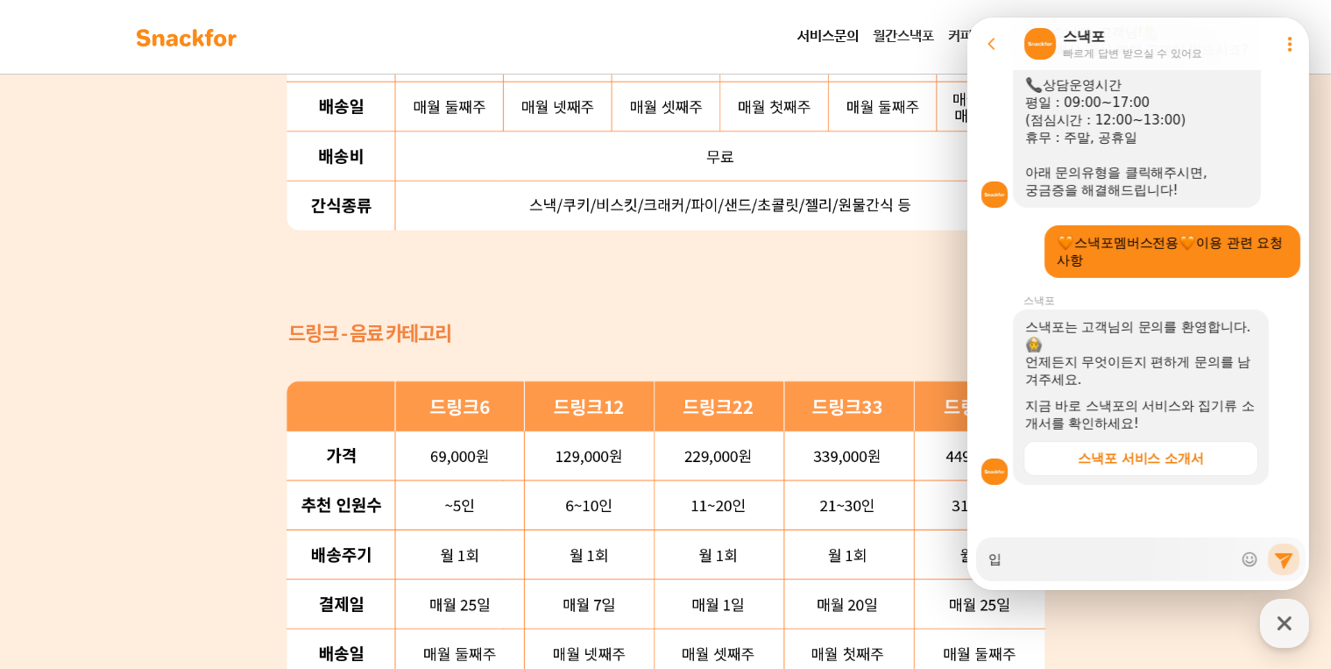
type textarea "이버"
type textarea "x"
type textarea "이번"
type textarea "x"
type textarea "이번ㄷ"
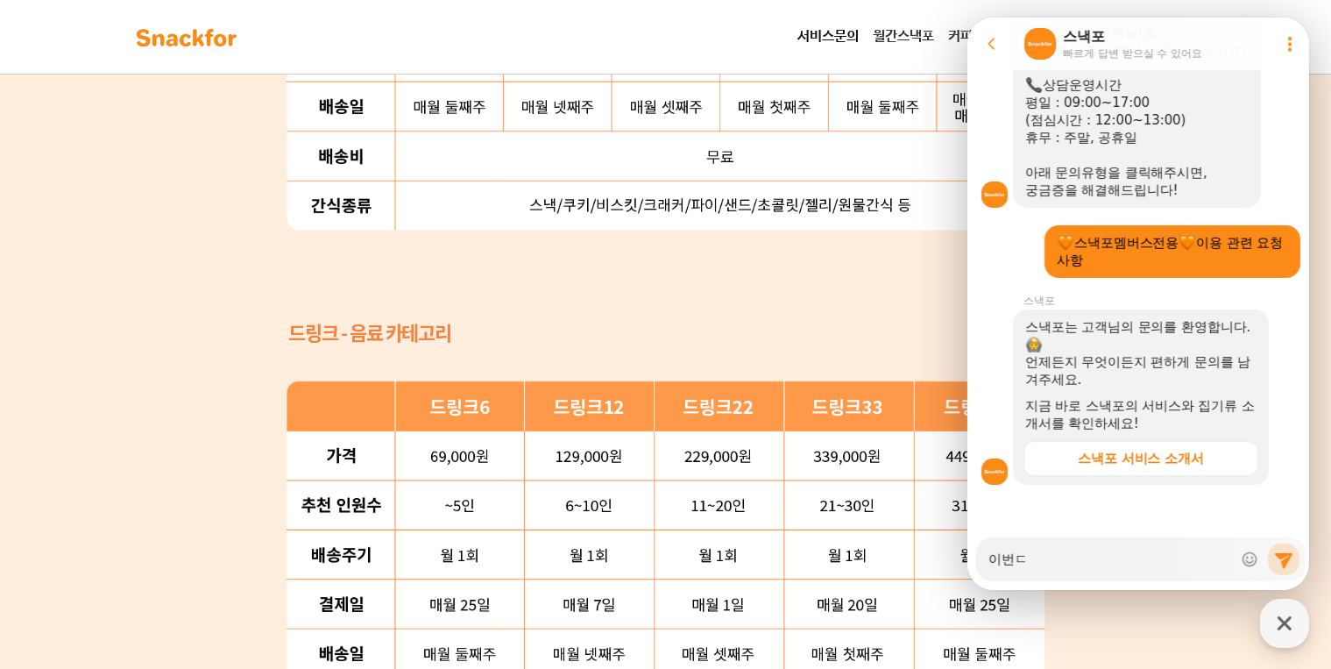
type textarea "x"
type textarea "이번다"
type textarea "x"
type textarea "이번달"
type textarea "x"
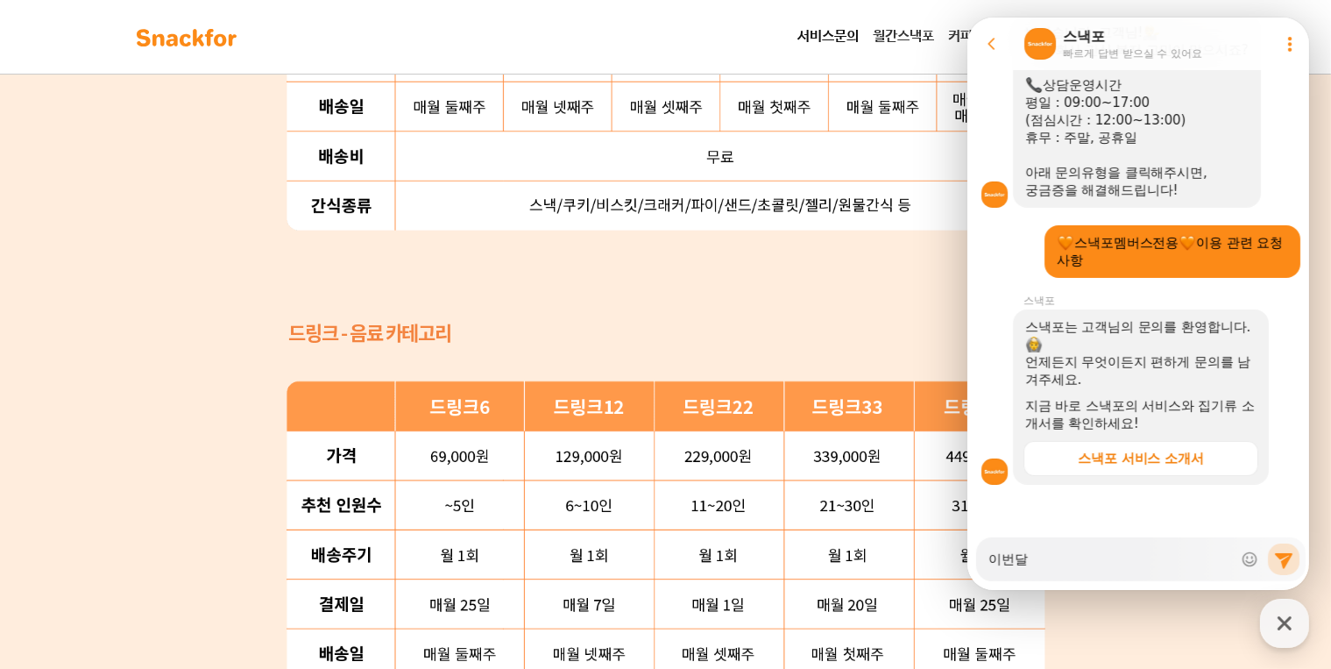
type textarea "이번달ㅇ"
type textarea "x"
type textarea "이번달으"
type textarea "x"
type textarea "이번달은"
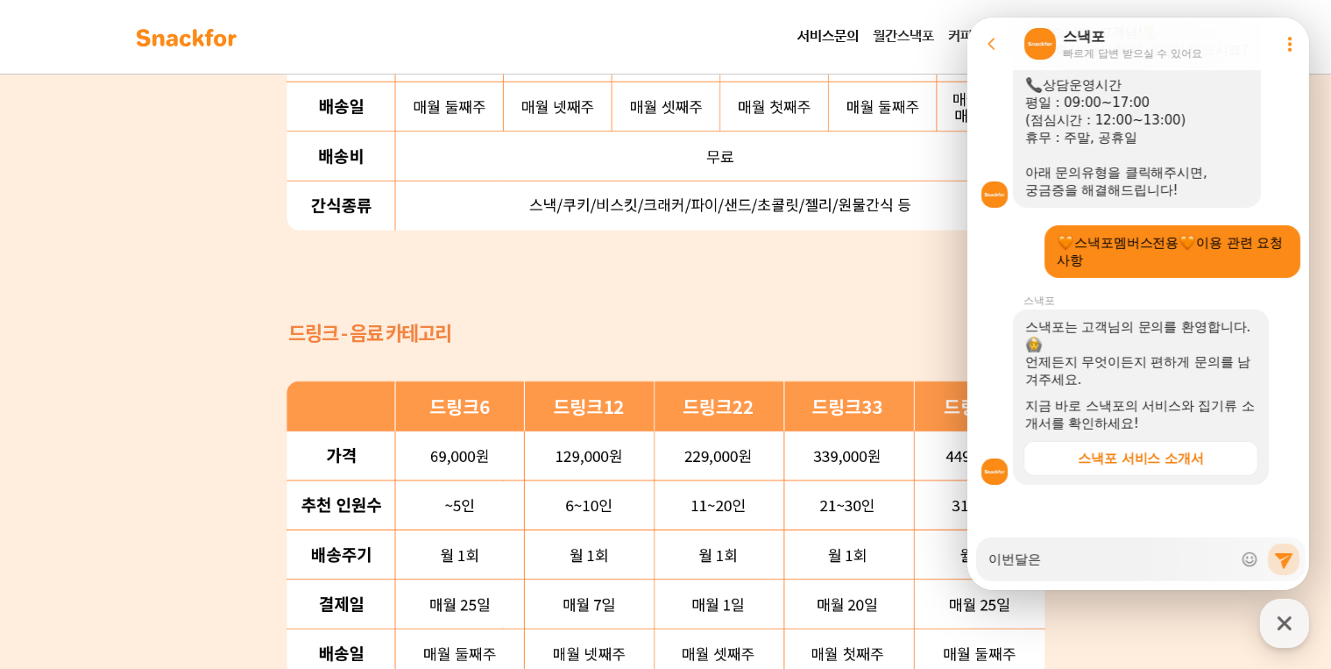
type textarea "x"
type textarea "이번달은 언"
type textarea "x"
type textarea "이번달은 얹"
type textarea "x"
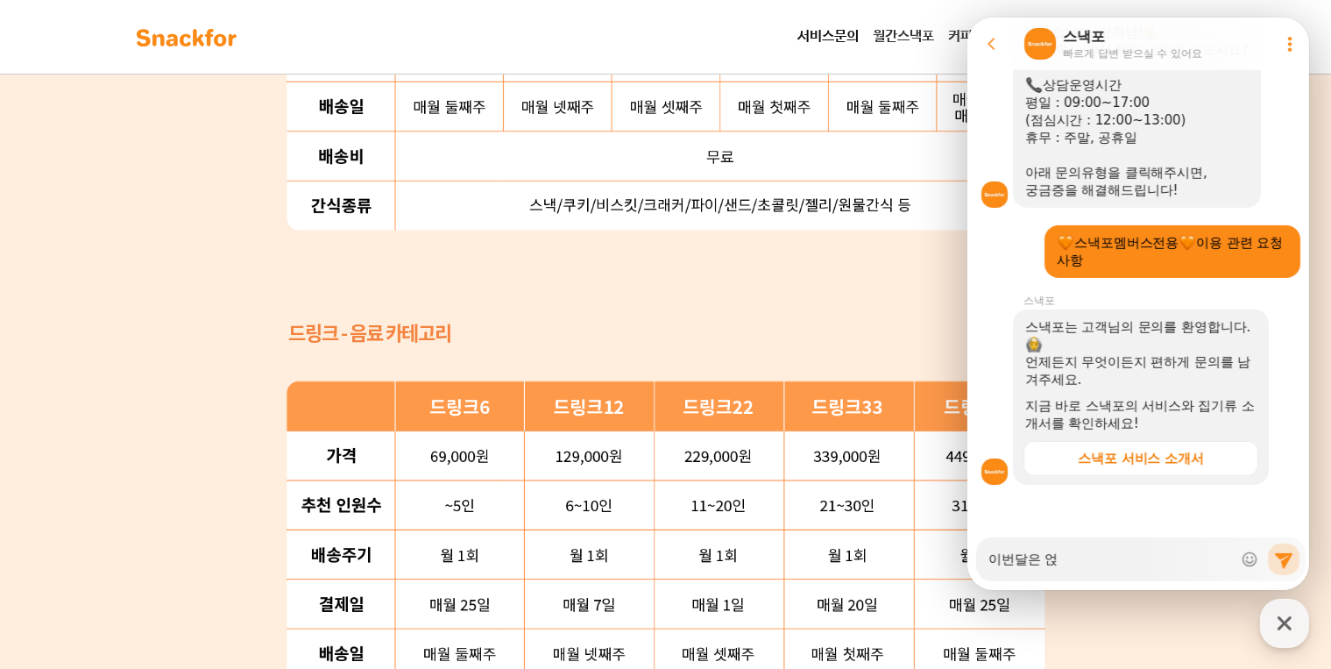
type textarea "이번달은 언제"
type textarea "x"
type textarea "이번달은 언제"
type textarea "x"
type textarea "이번달은 언제 ㅂ"
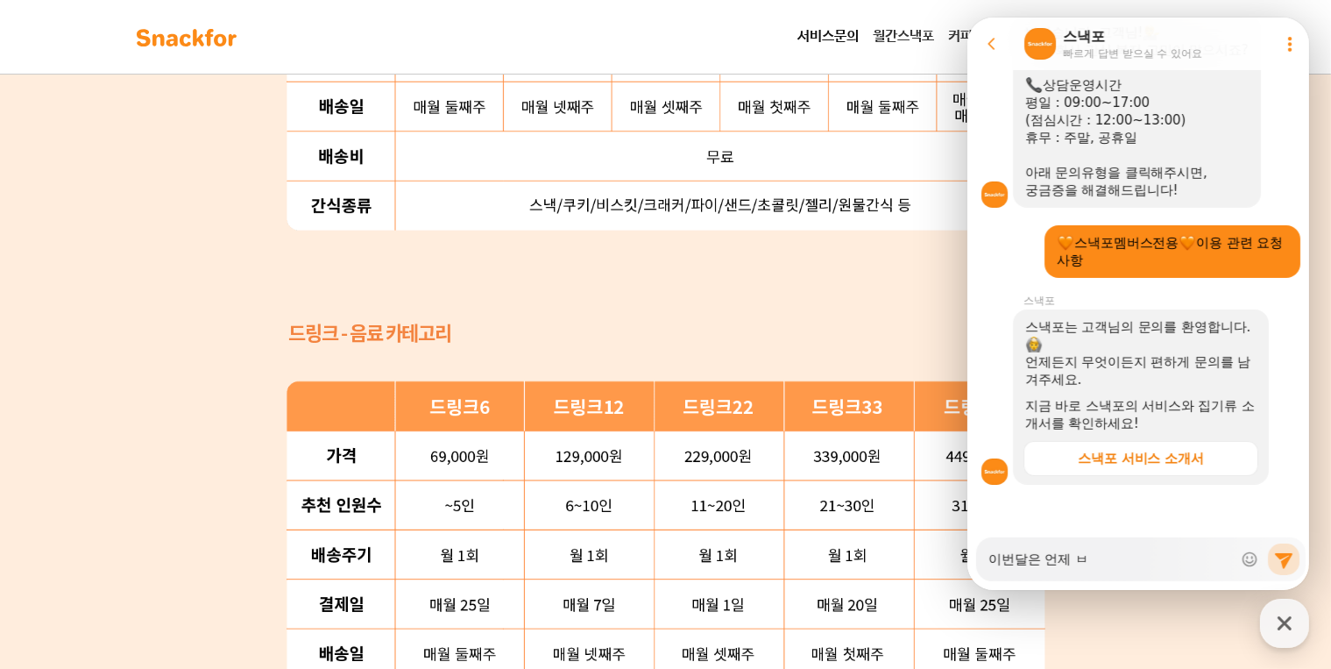
type textarea "x"
type textarea "이번달은 언제 배"
type textarea "x"
type textarea "이번달은 언제 뱃"
type textarea "x"
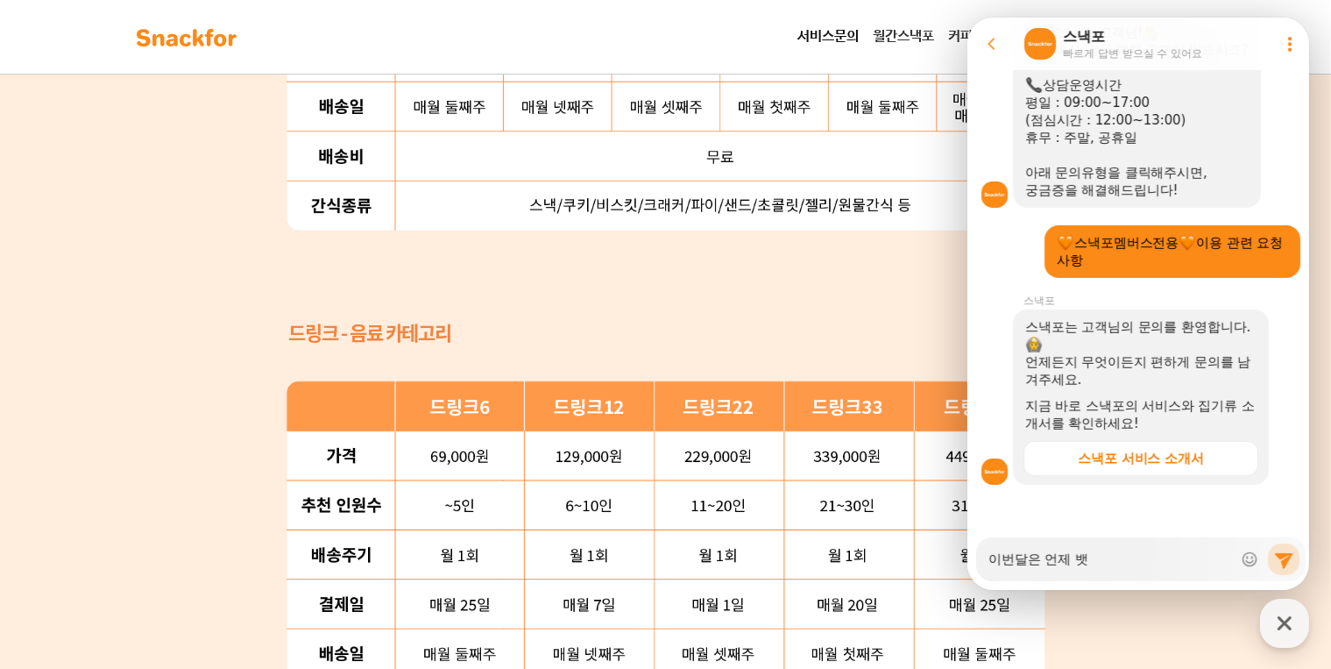
type textarea "이번달은 언제 배소"
type textarea "x"
type textarea "이번달은 언제 배송"
type textarea "x"
type textarea "이번달은 언제 배송ㄷ"
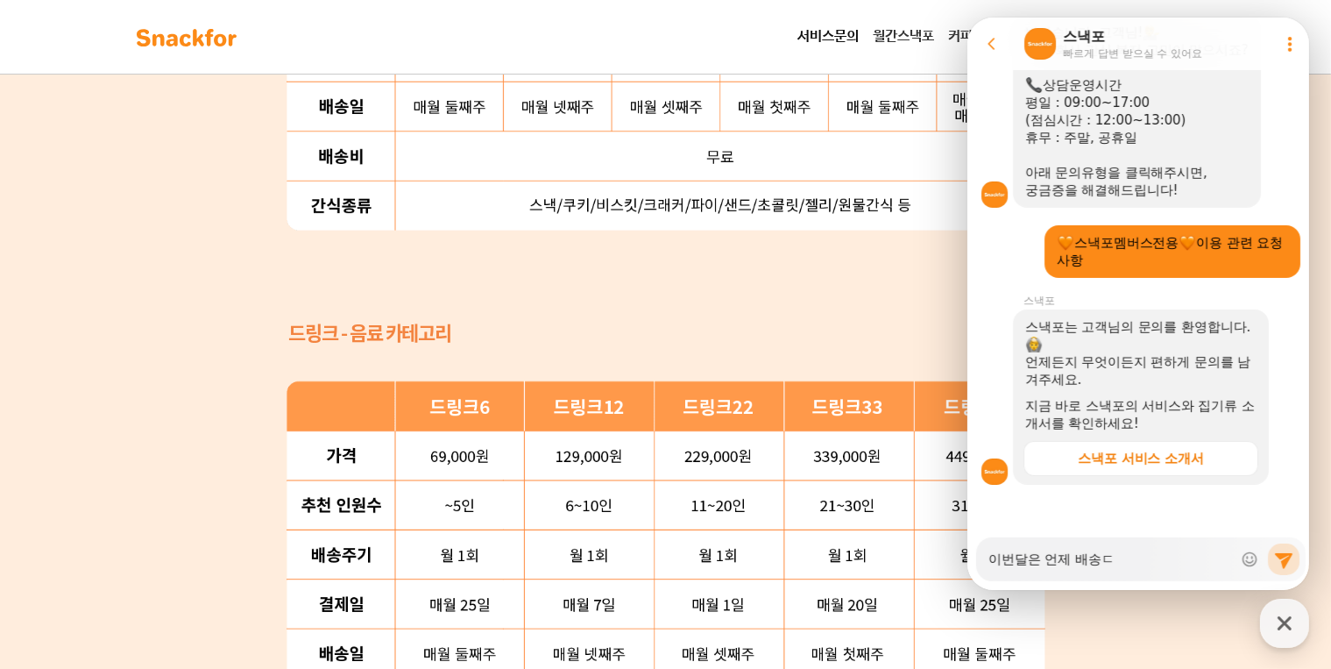
type textarea "x"
type textarea "이번달은 언제 배송도"
type textarea "x"
type textarea "이번달은 언제 배송되"
type textarea "x"
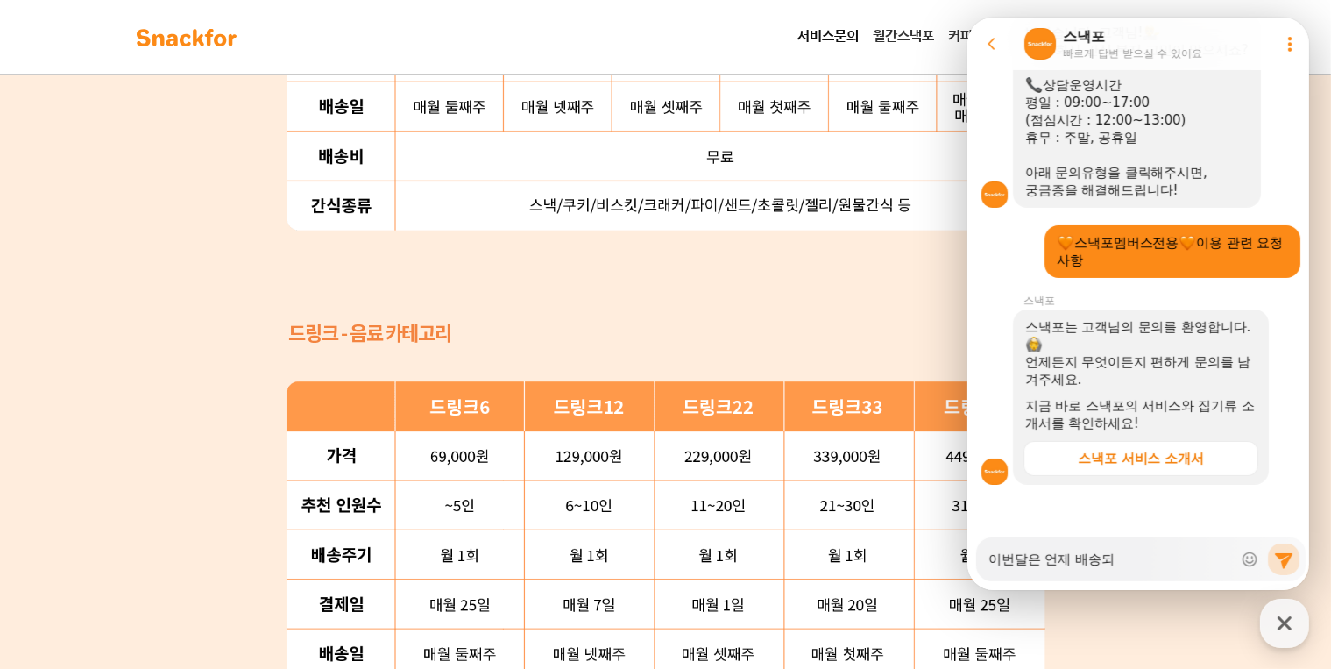
type textarea "이번달은 언제 배송된"
type textarea "x"
type textarea "이번달은 언제 배송되나"
type textarea "x"
type textarea "이번달은 언제 배송되낭"
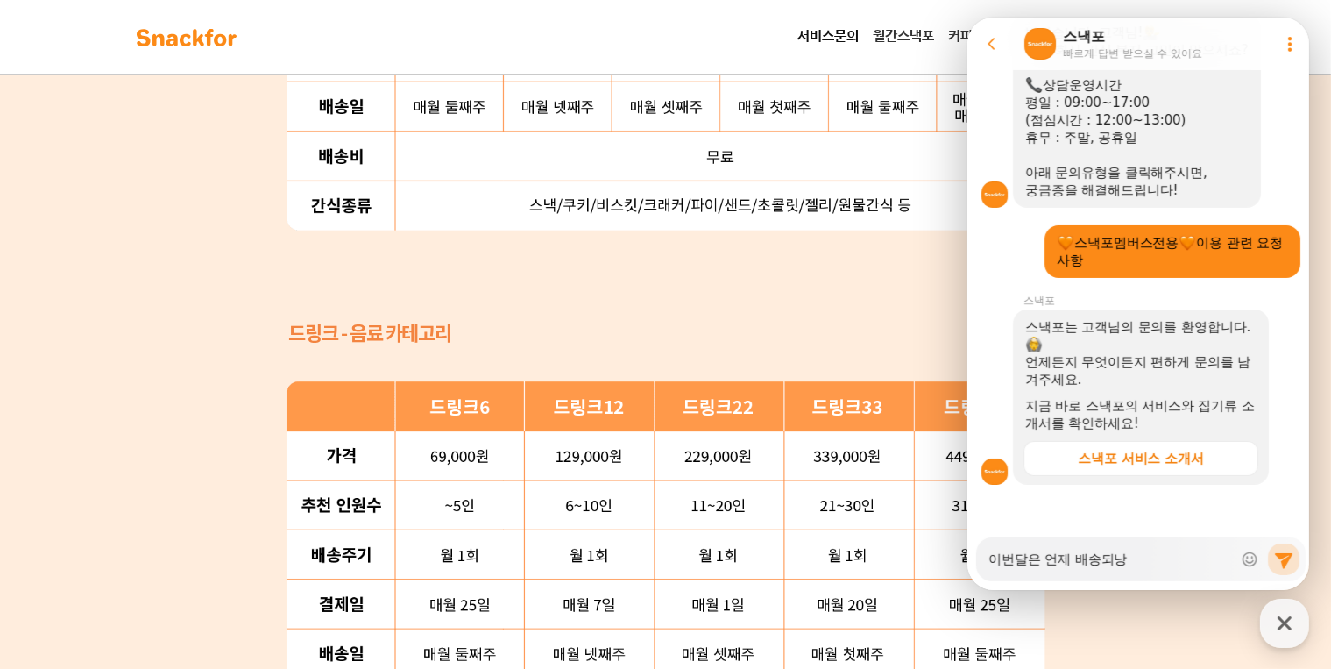
type textarea "x"
type textarea "이번달은 언제 배송되나요"
type textarea "x"
type textarea "이번달은 언제 배송되나요?"
type textarea "x"
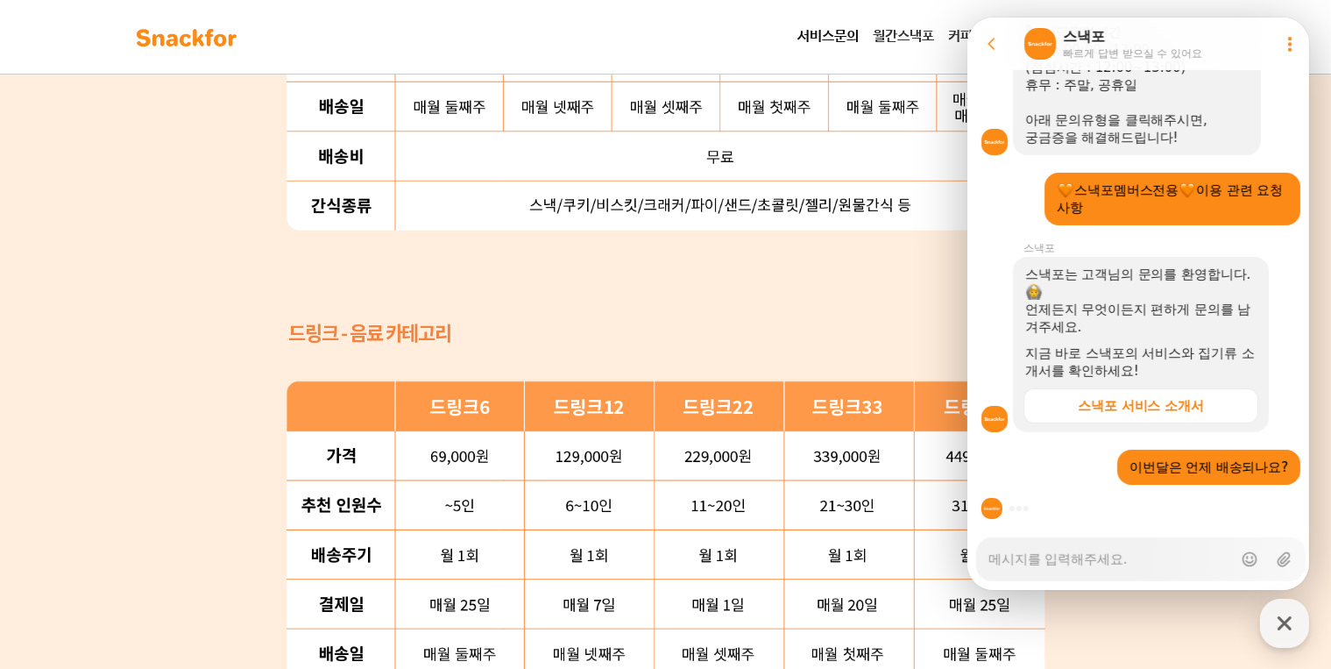
scroll to position [761, 0]
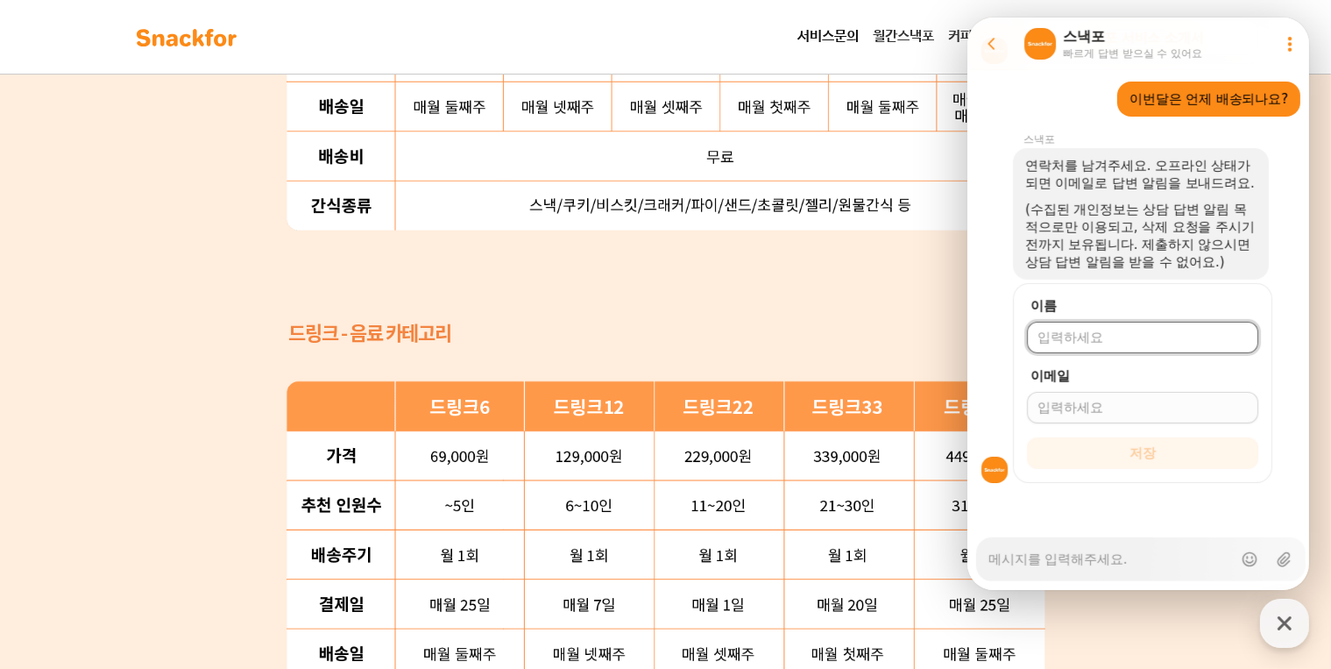
type textarea "x"
type input "[PERSON_NAME]"
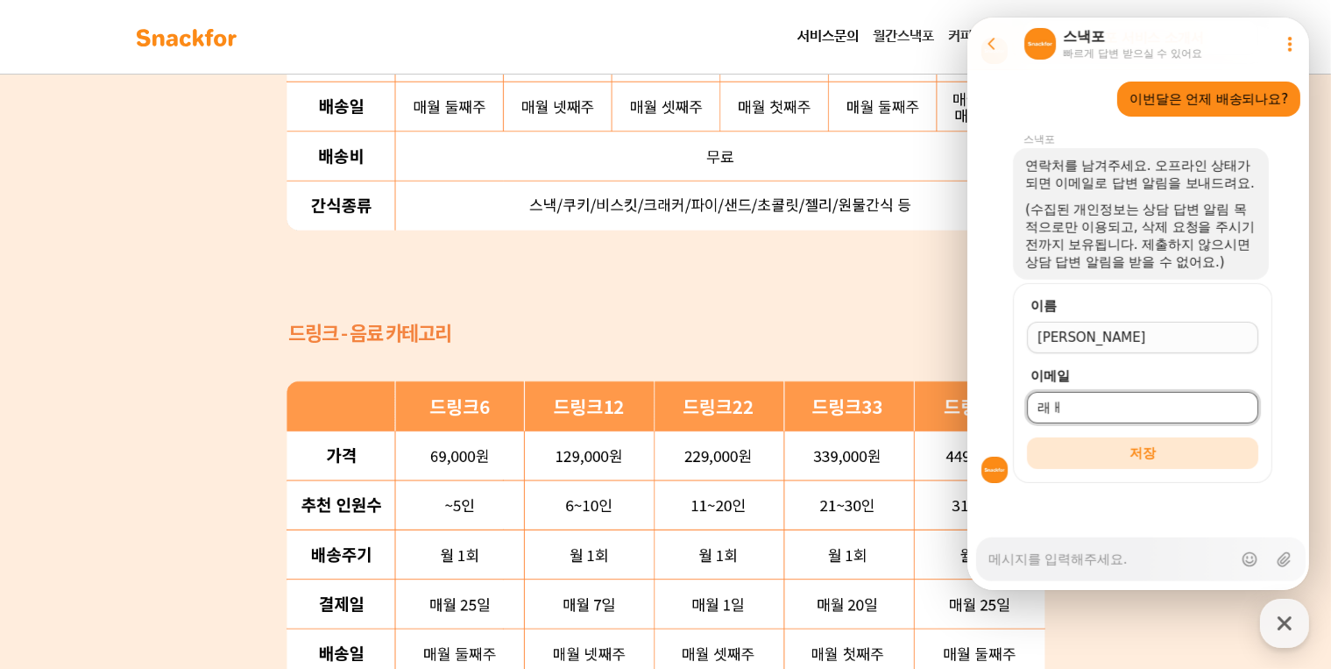
type input "래"
type input "[EMAIL_ADDRESS][DOMAIN_NAME]"
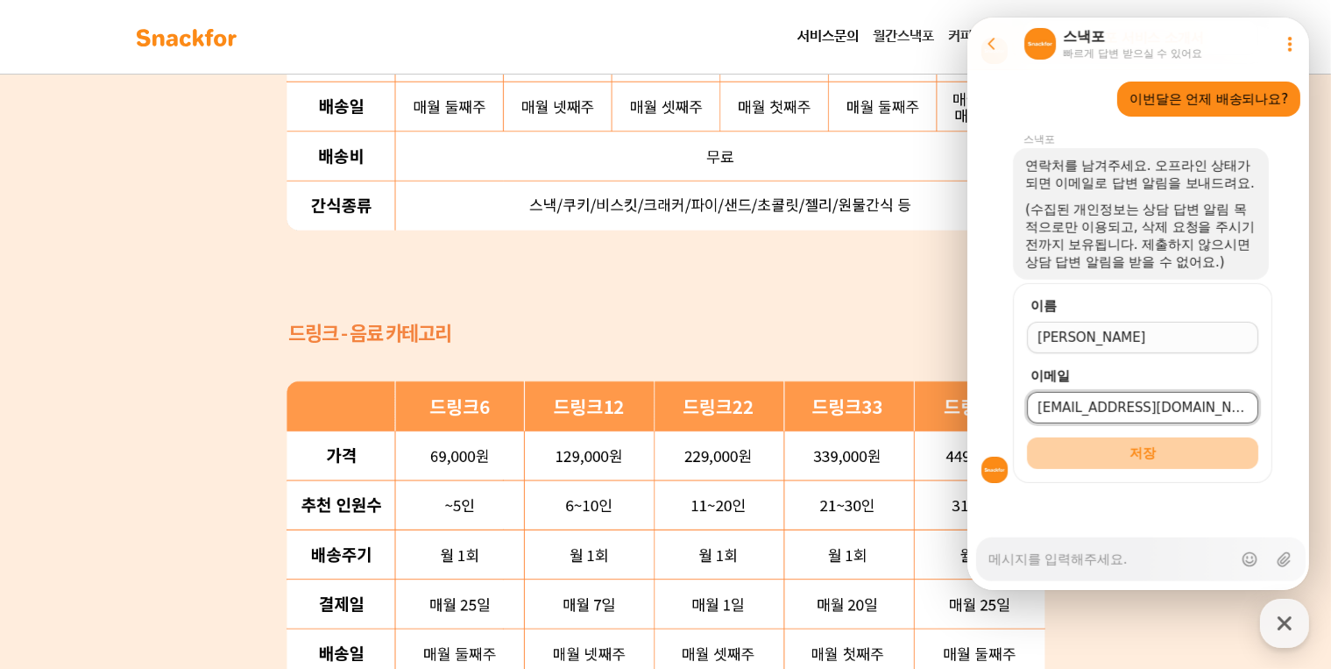
click at [1129, 469] on form "이름 이메일 [EMAIL_ADDRESS][DOMAIN_NAME] 저장" at bounding box center [1141, 383] width 259 height 200
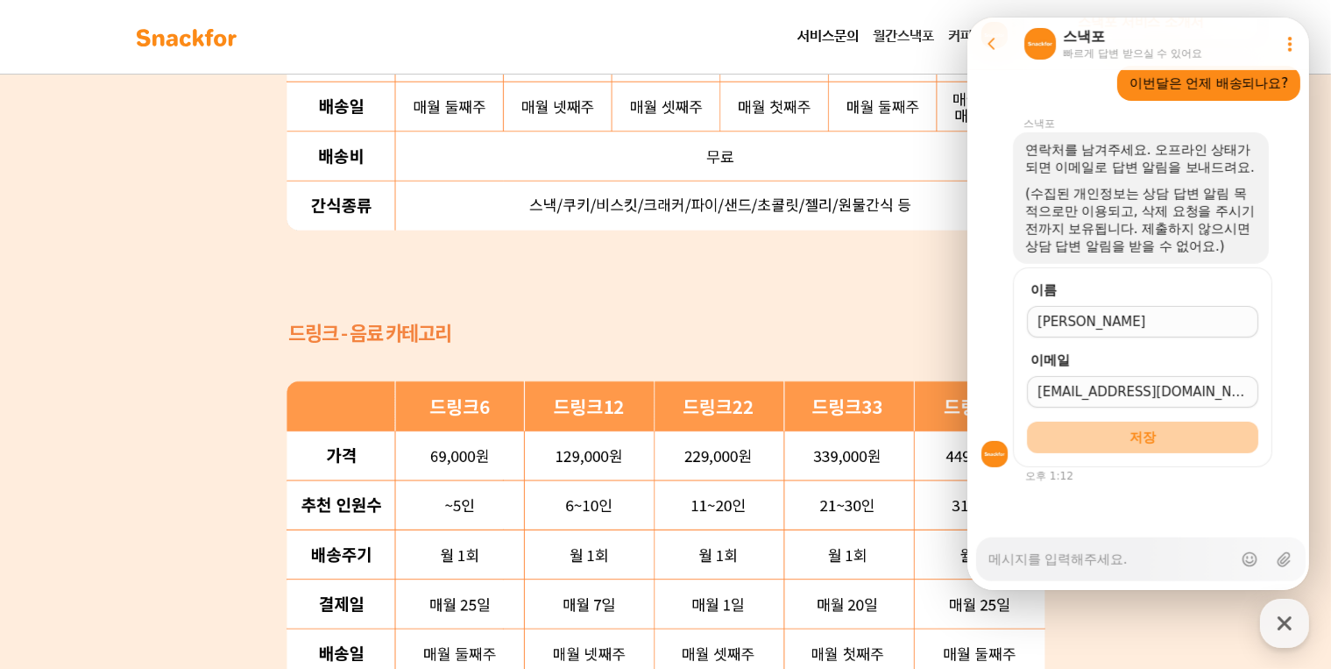
click at [1129, 461] on form "이름 이메일 [EMAIL_ADDRESS][DOMAIN_NAME] 저장" at bounding box center [1141, 367] width 259 height 200
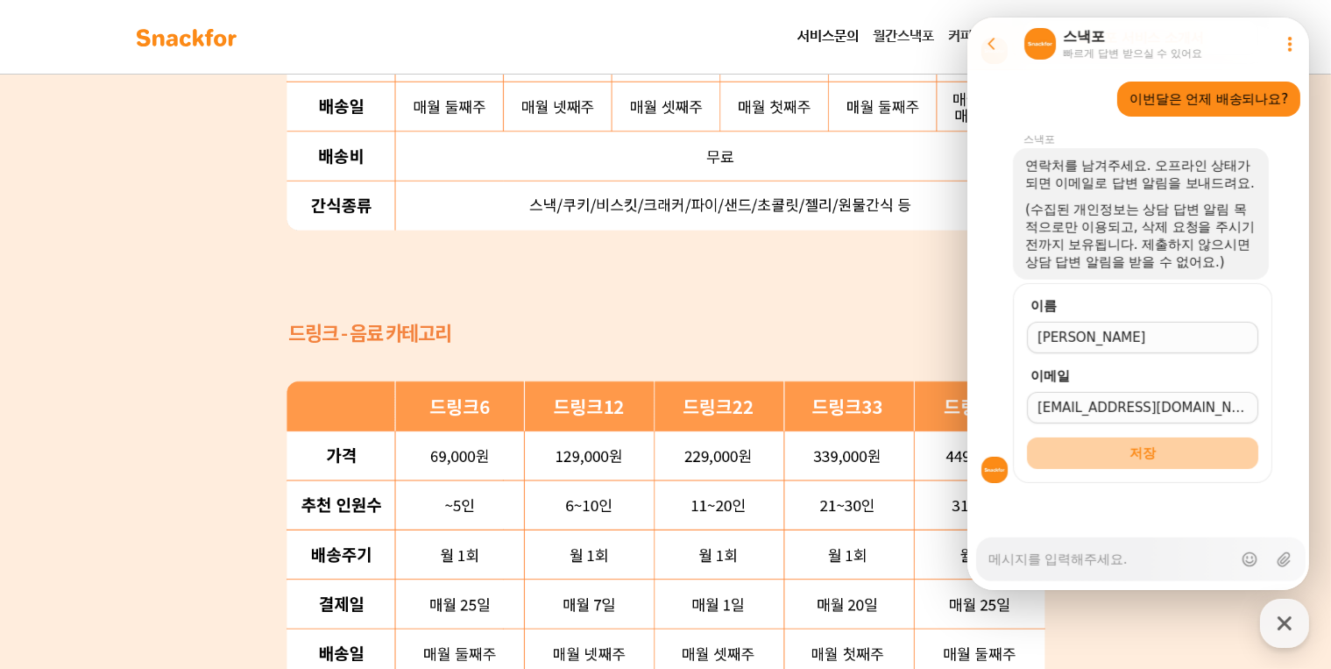
click at [1129, 451] on span "저장" at bounding box center [1142, 453] width 26 height 18
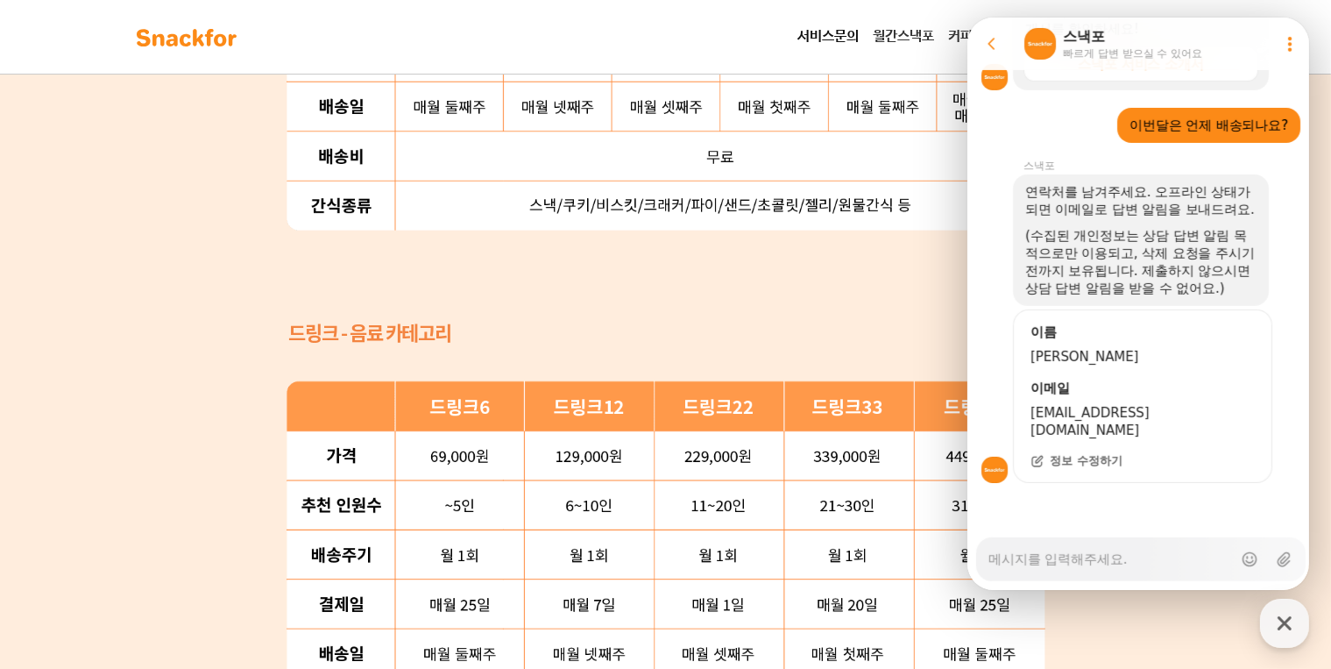
click at [132, 451] on div "간단한 플랜 선택으로 새로 런칭한 ‘월간스낵포 스타터팩’ 을 만나보세요 69,000 원부터 559,000 원까지, 6가지 중 우리 회사에 맞는…" at bounding box center [665, 89] width 1331 height 1594
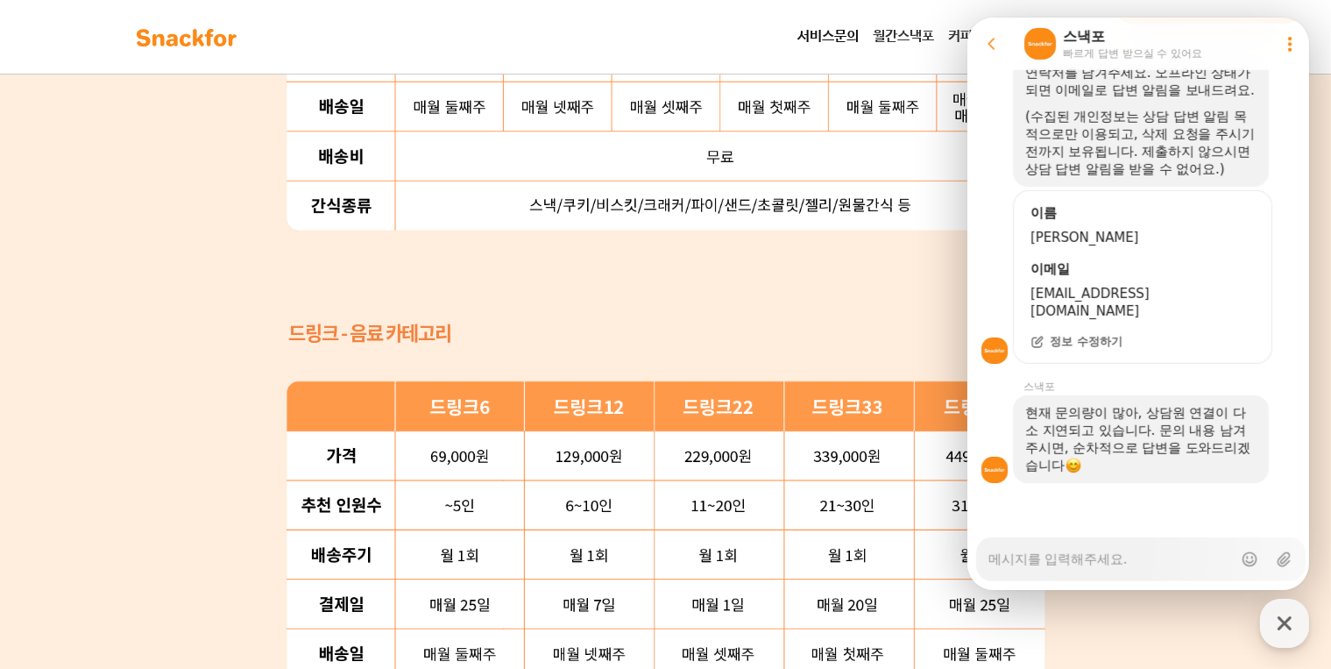
scroll to position [835, 0]
type textarea "x"
